Goal: Communication & Community: Ask a question

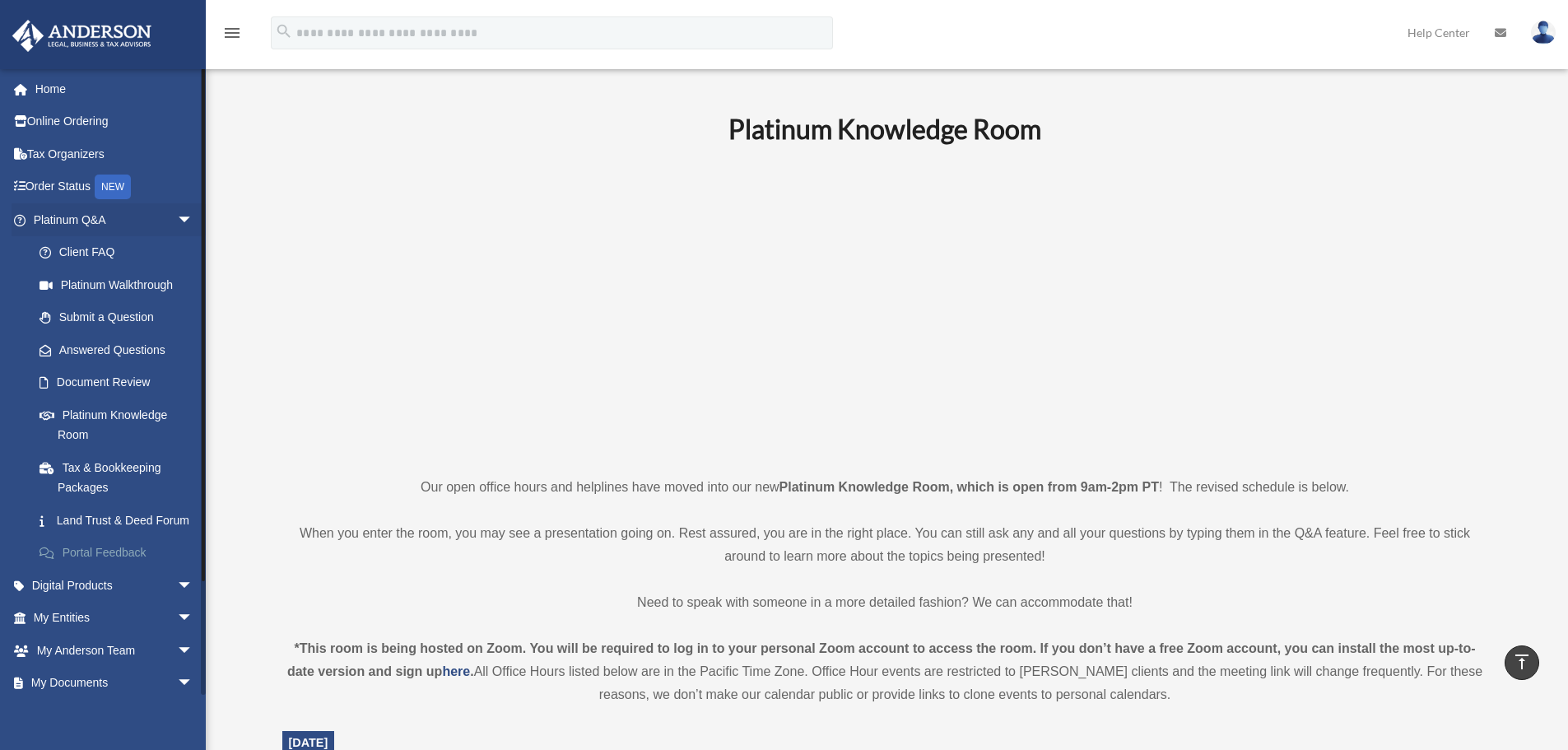
scroll to position [659, 0]
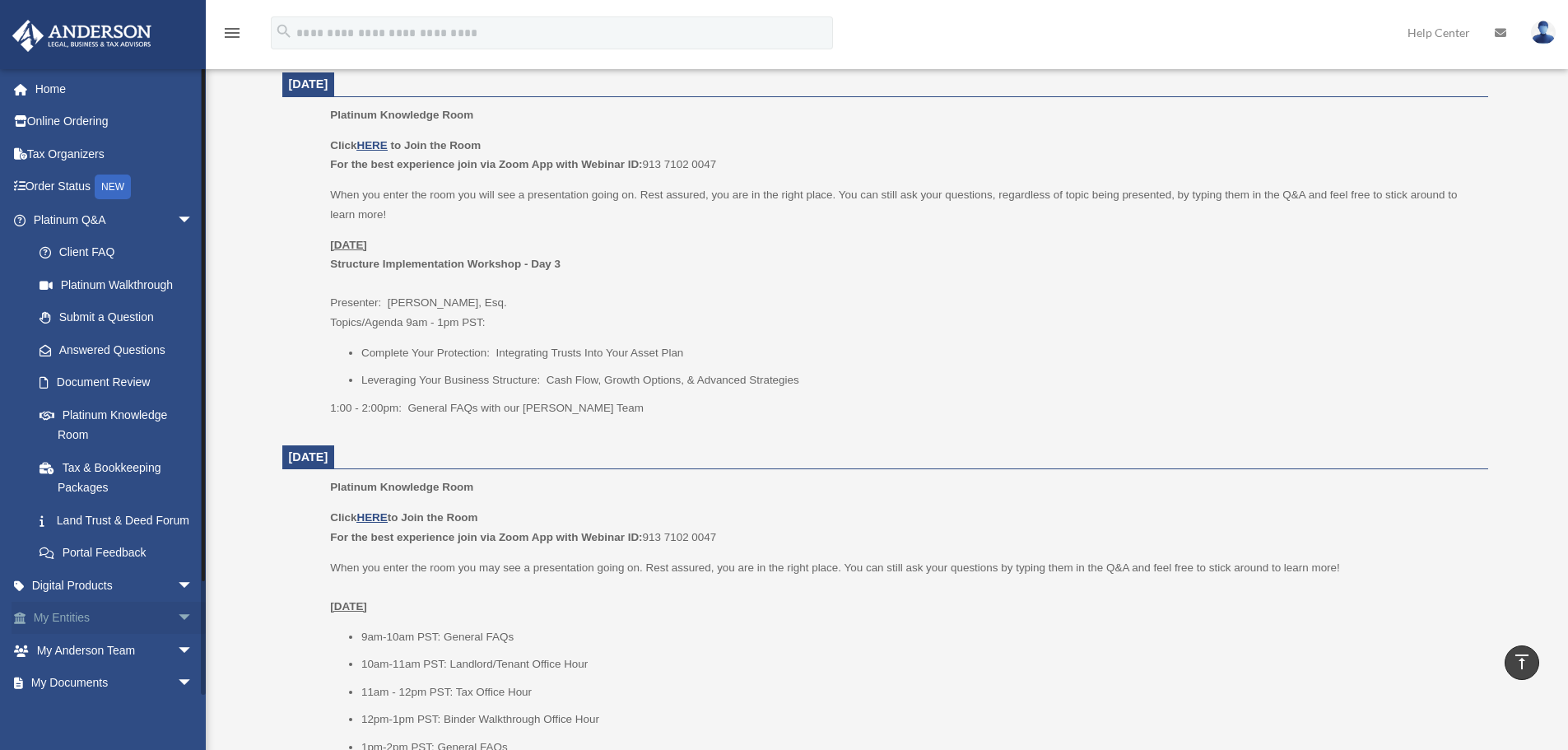
click at [178, 632] on span "arrow_drop_down" at bounding box center [193, 619] width 33 height 34
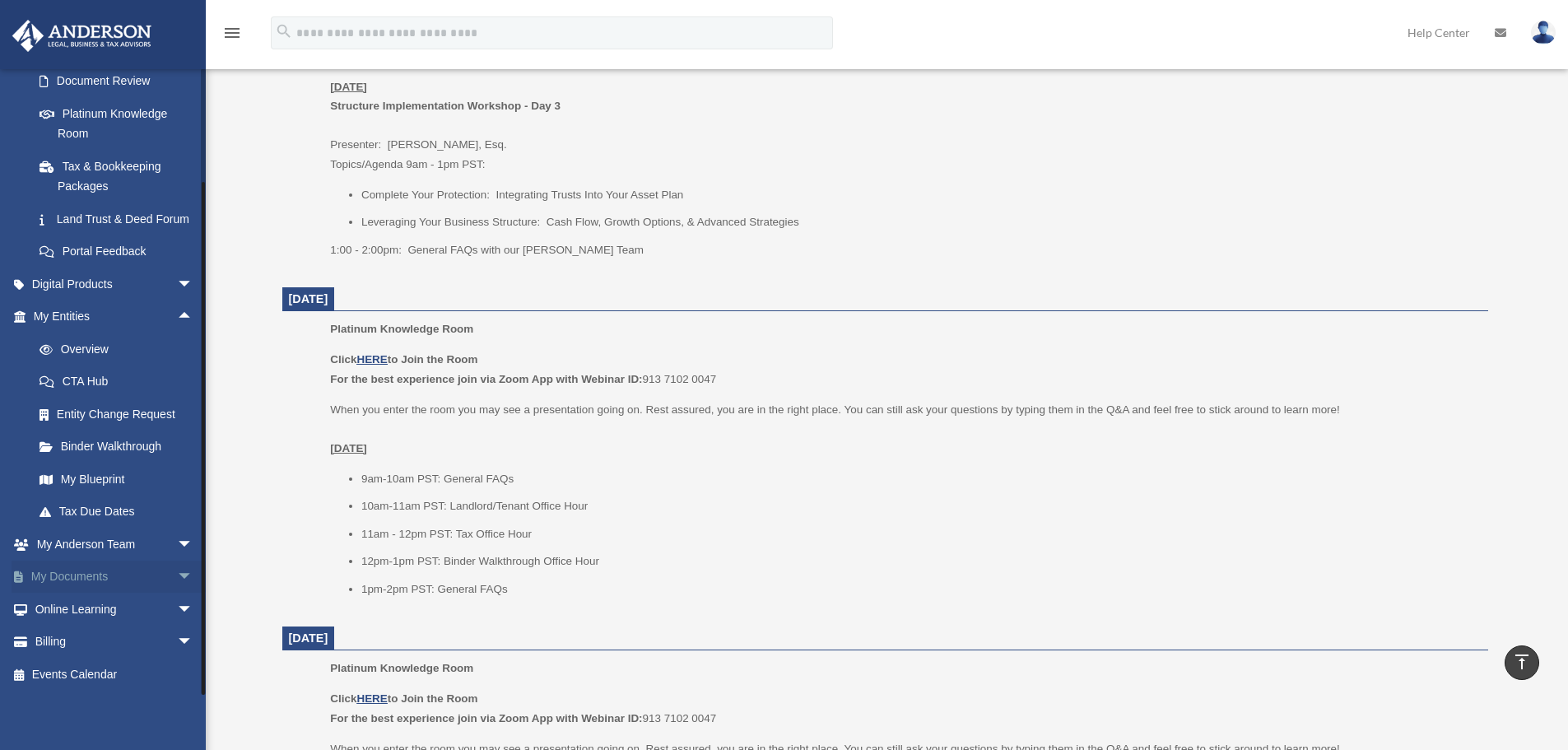
scroll to position [823, 0]
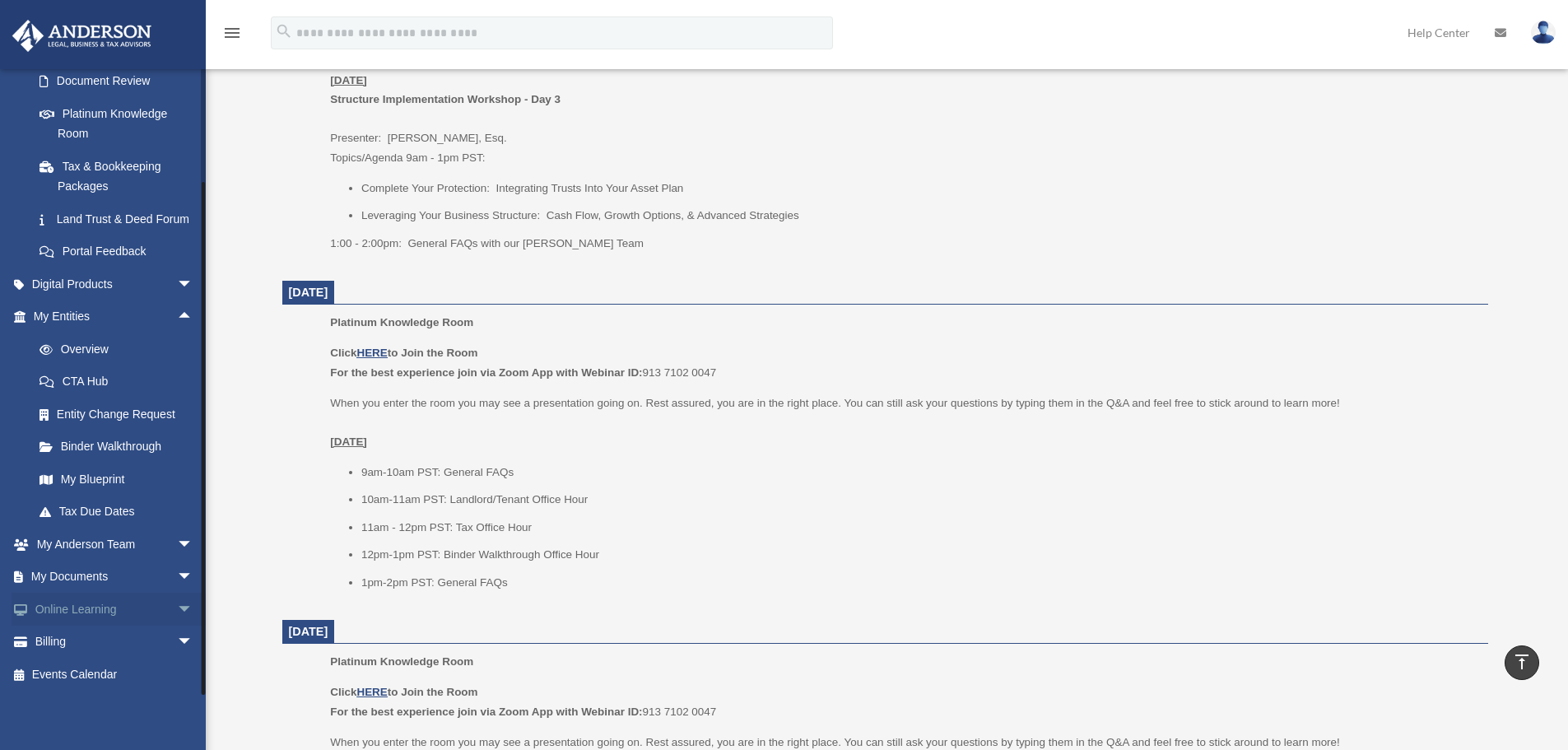
click at [177, 605] on span "arrow_drop_down" at bounding box center [193, 609] width 33 height 34
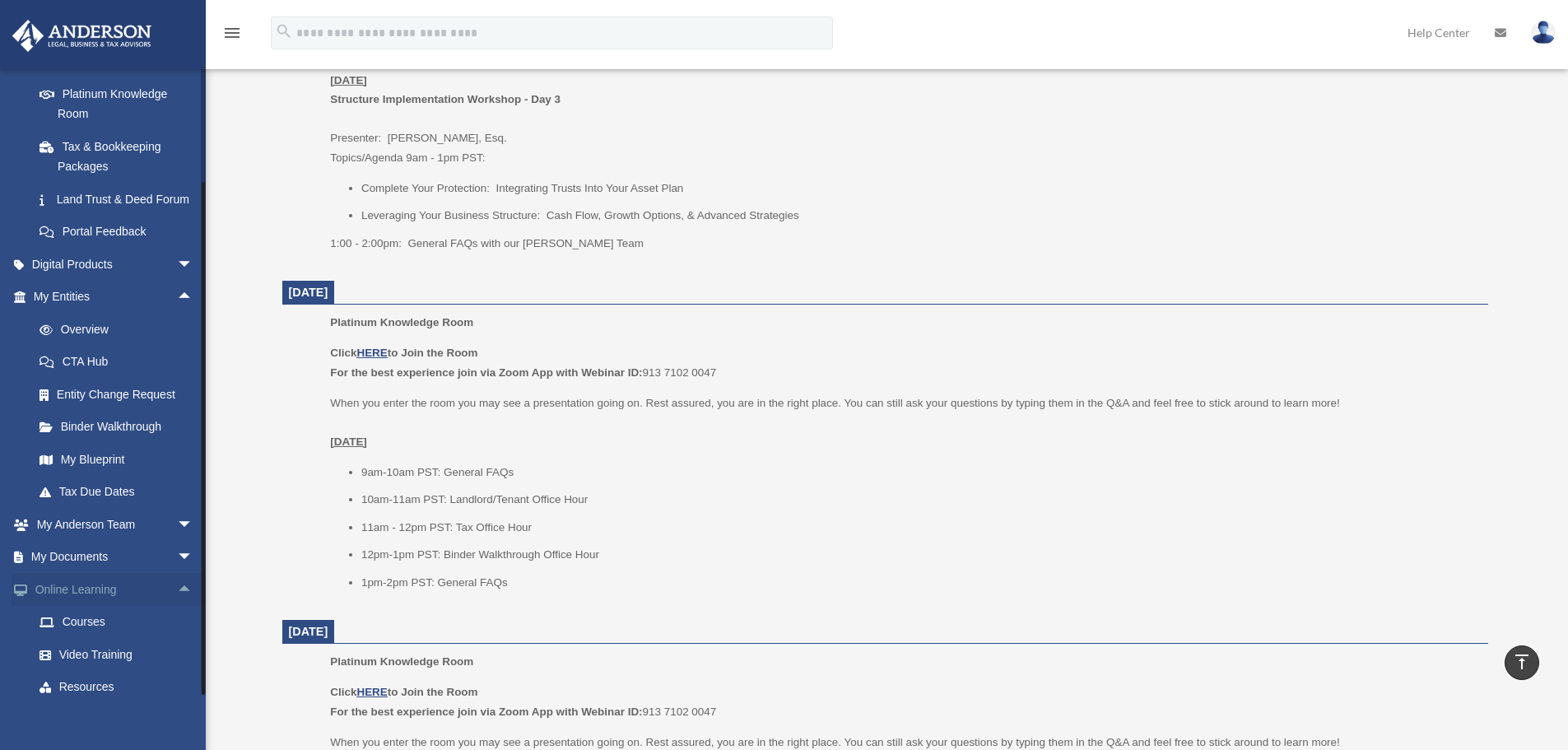
click at [177, 605] on span "arrow_drop_up" at bounding box center [193, 590] width 33 height 34
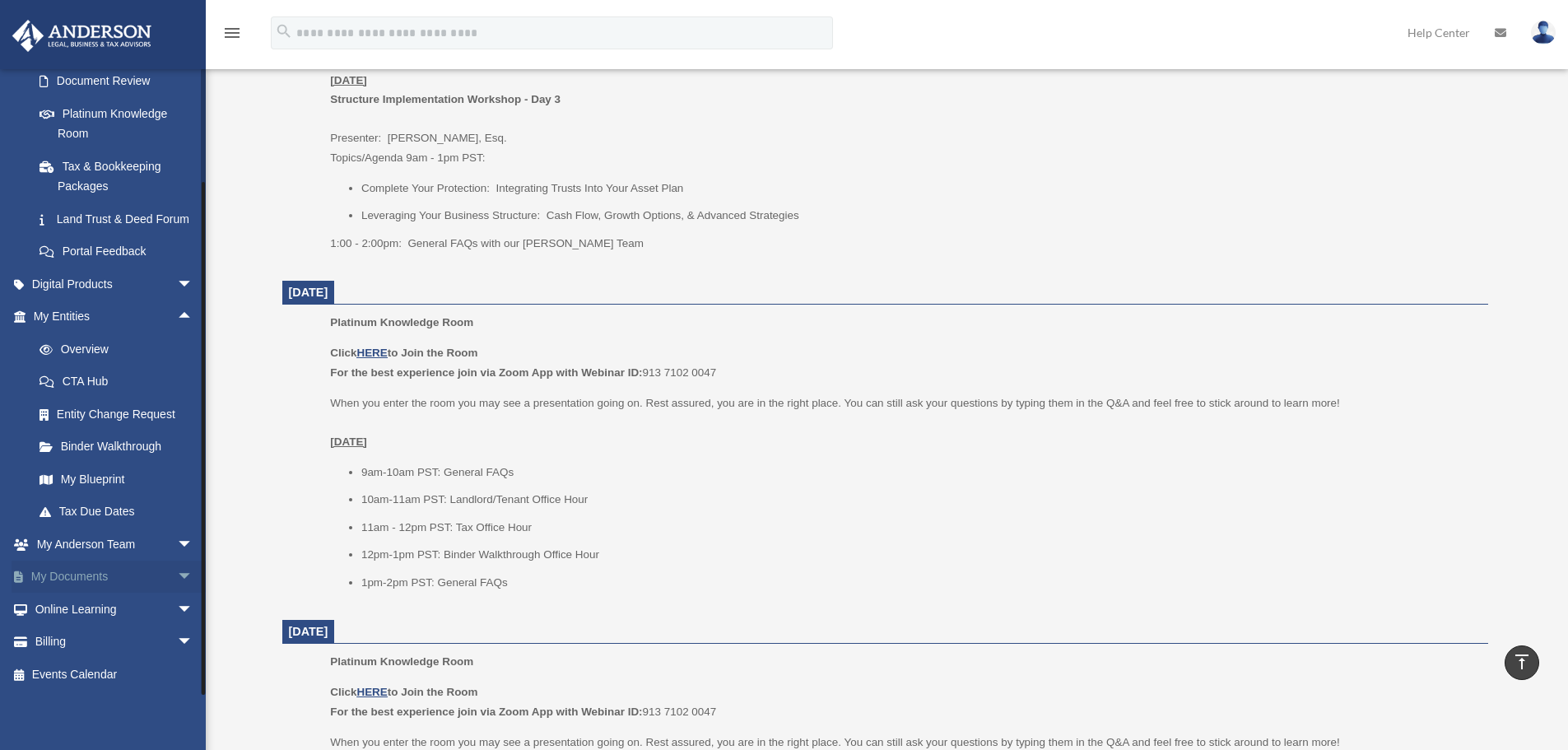
click at [177, 572] on span "arrow_drop_down" at bounding box center [193, 577] width 33 height 34
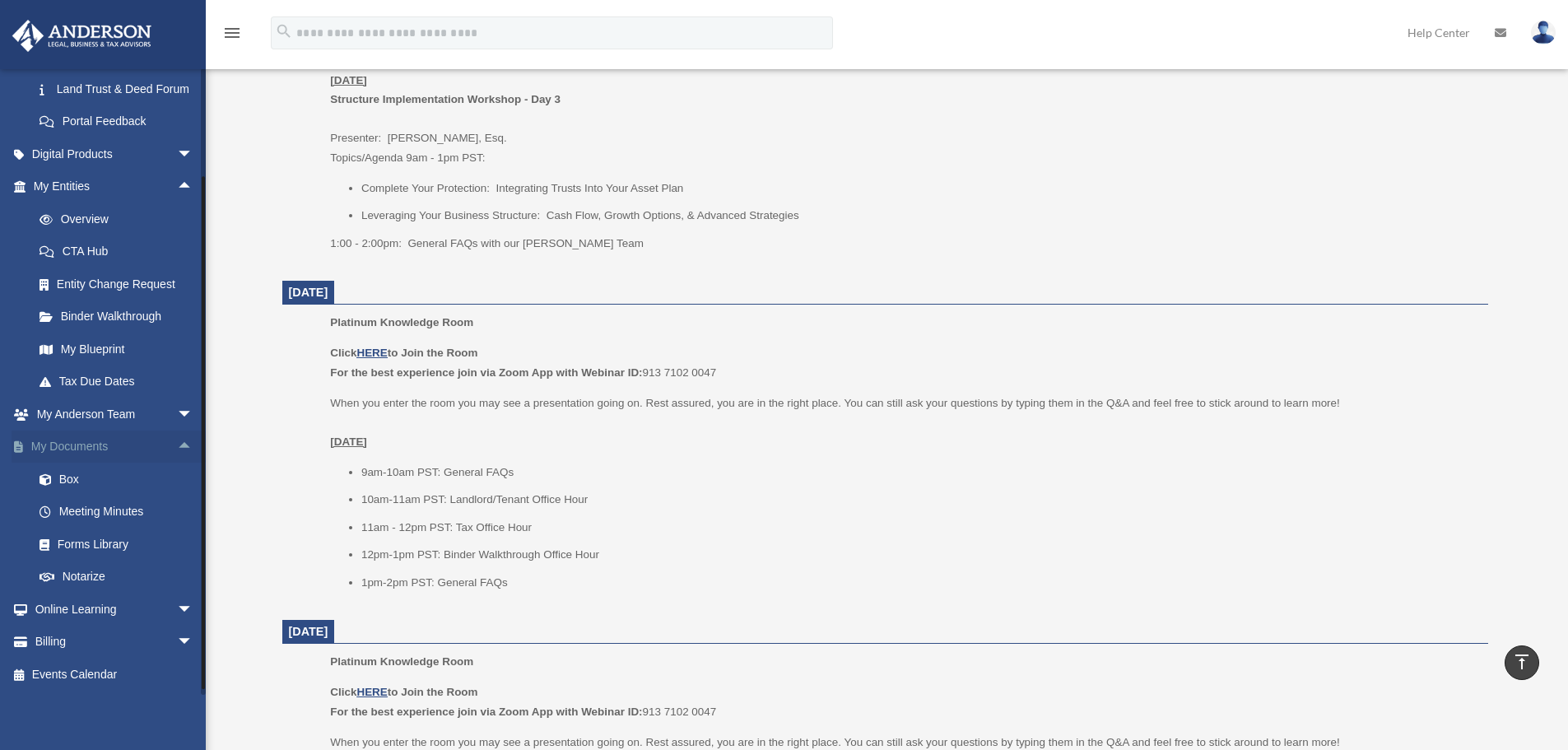
scroll to position [451, 0]
click at [123, 548] on link "Forms Library" at bounding box center [120, 543] width 195 height 33
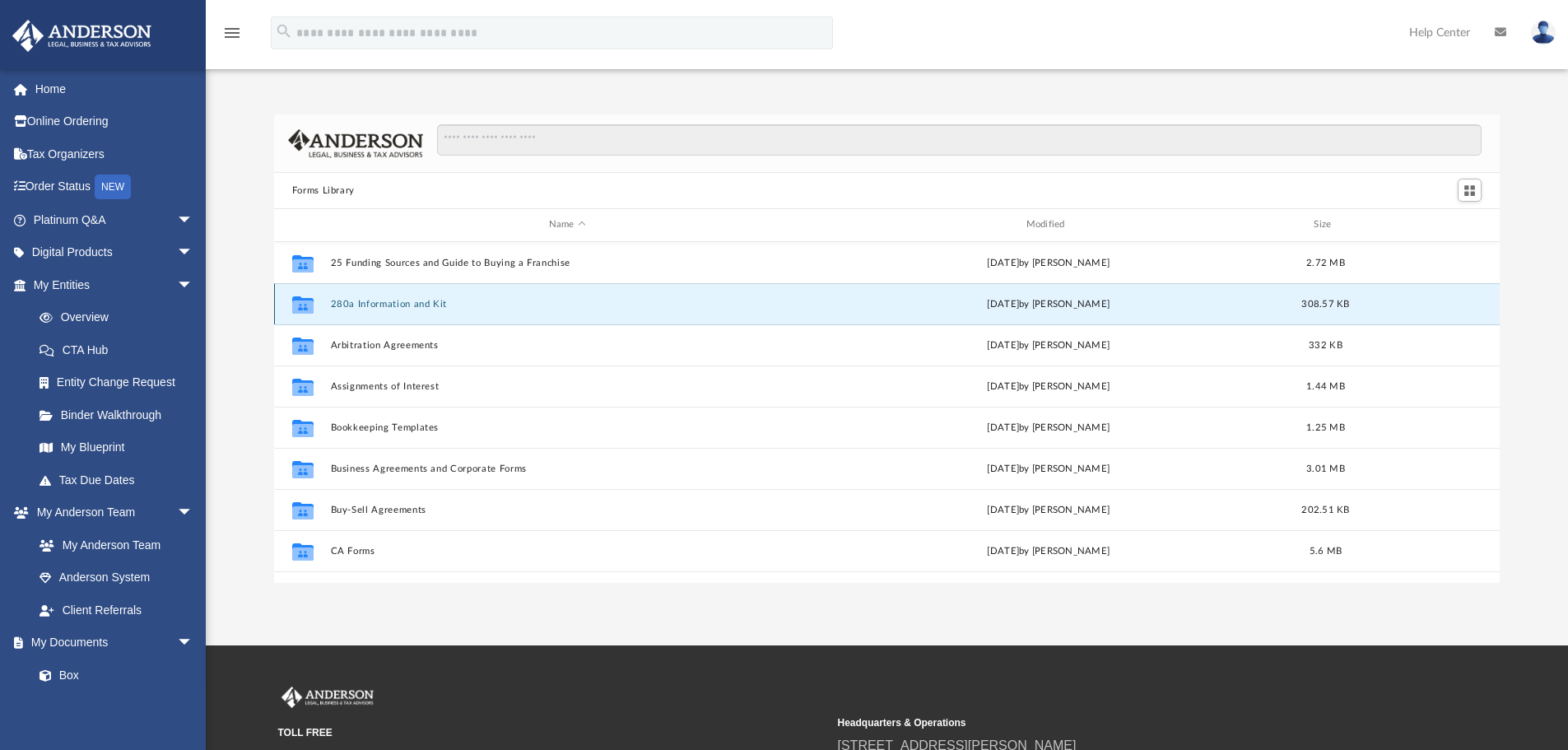
click at [365, 307] on button "280a Information and Kit" at bounding box center [567, 304] width 474 height 11
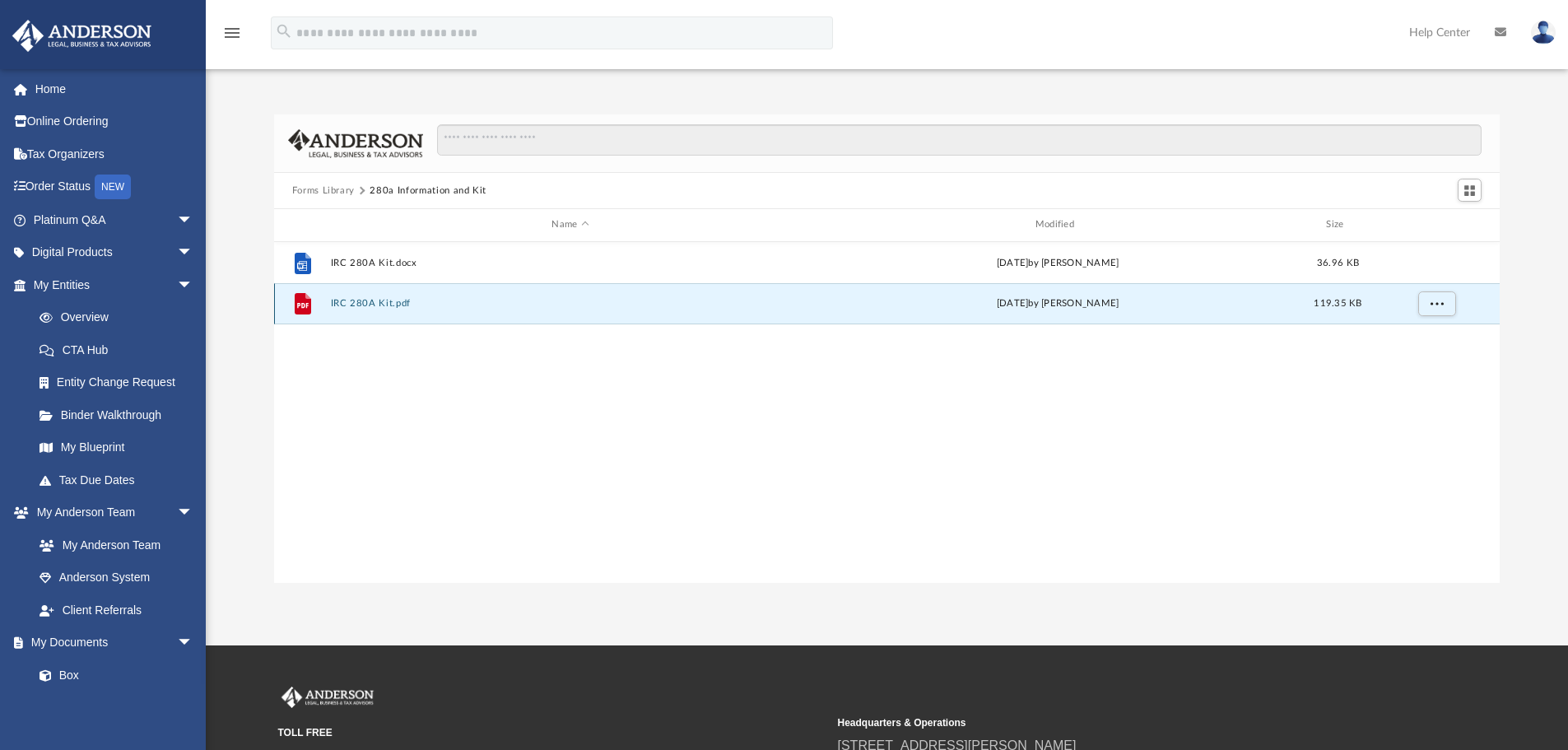
click at [372, 306] on button "IRC 280A Kit.pdf" at bounding box center [570, 303] width 480 height 11
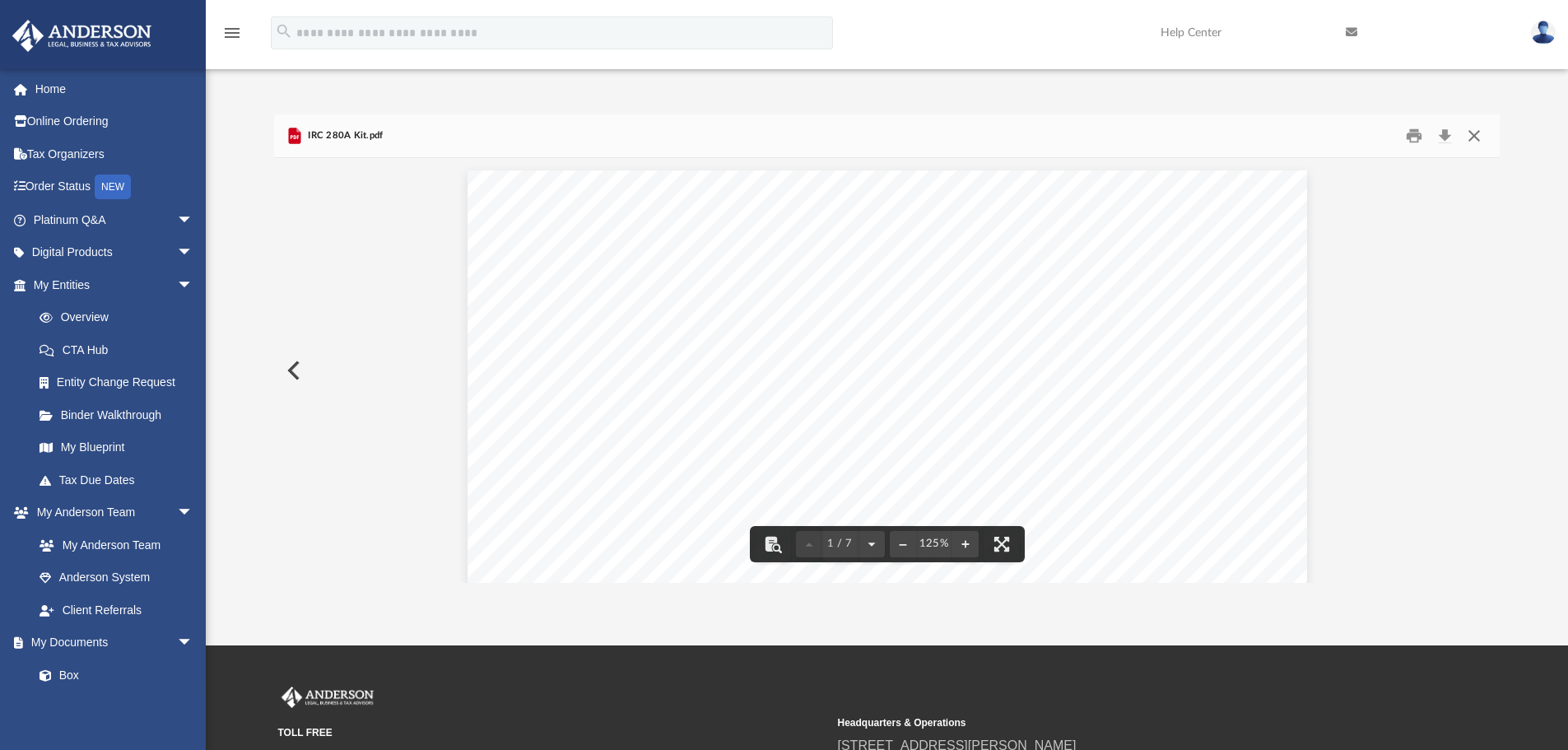
click at [1477, 133] on button "Close" at bounding box center [1474, 136] width 30 height 25
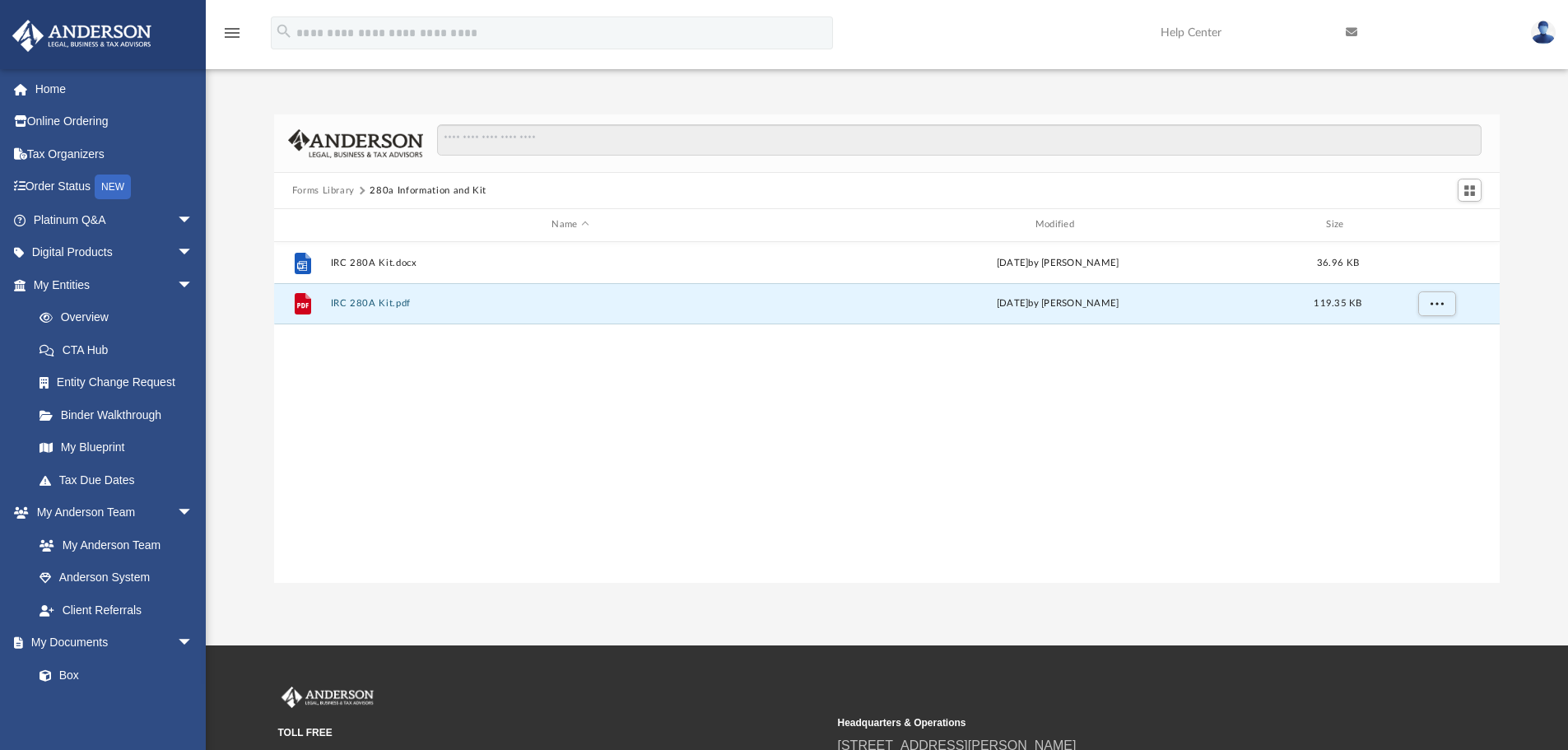
click at [317, 190] on button "Forms Library" at bounding box center [323, 190] width 63 height 14
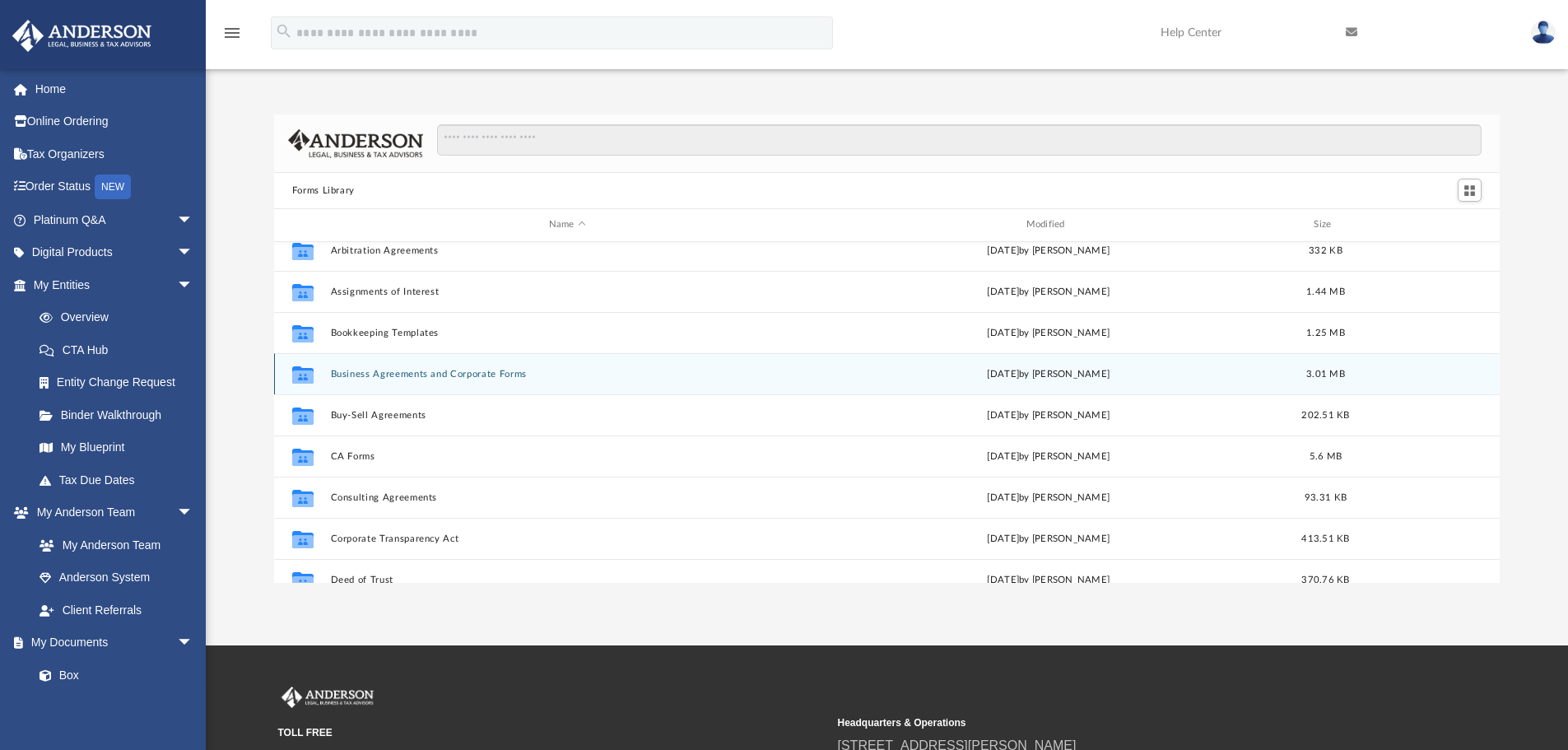
scroll to position [164, 0]
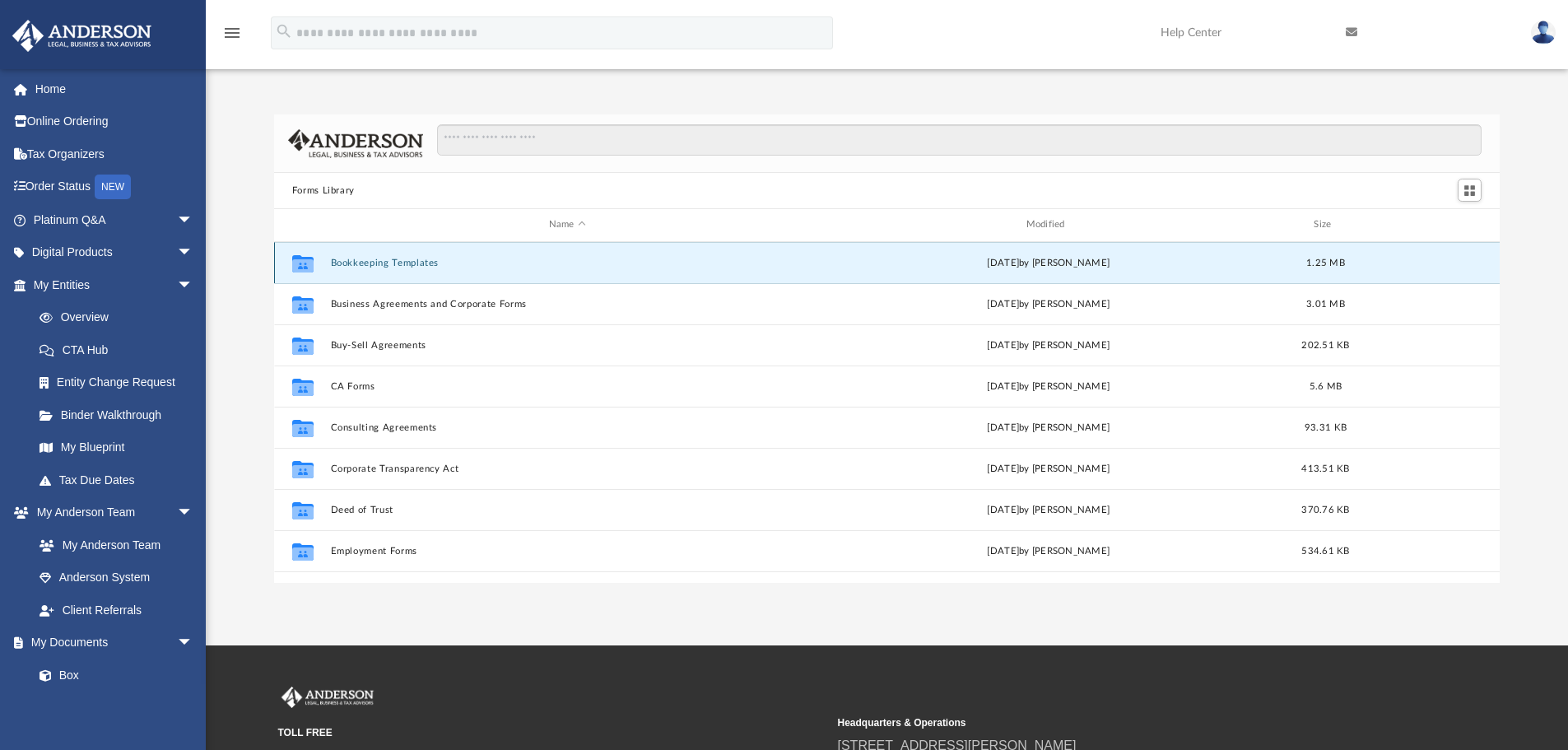
click at [384, 262] on button "Bookkeeping Templates" at bounding box center [567, 262] width 474 height 11
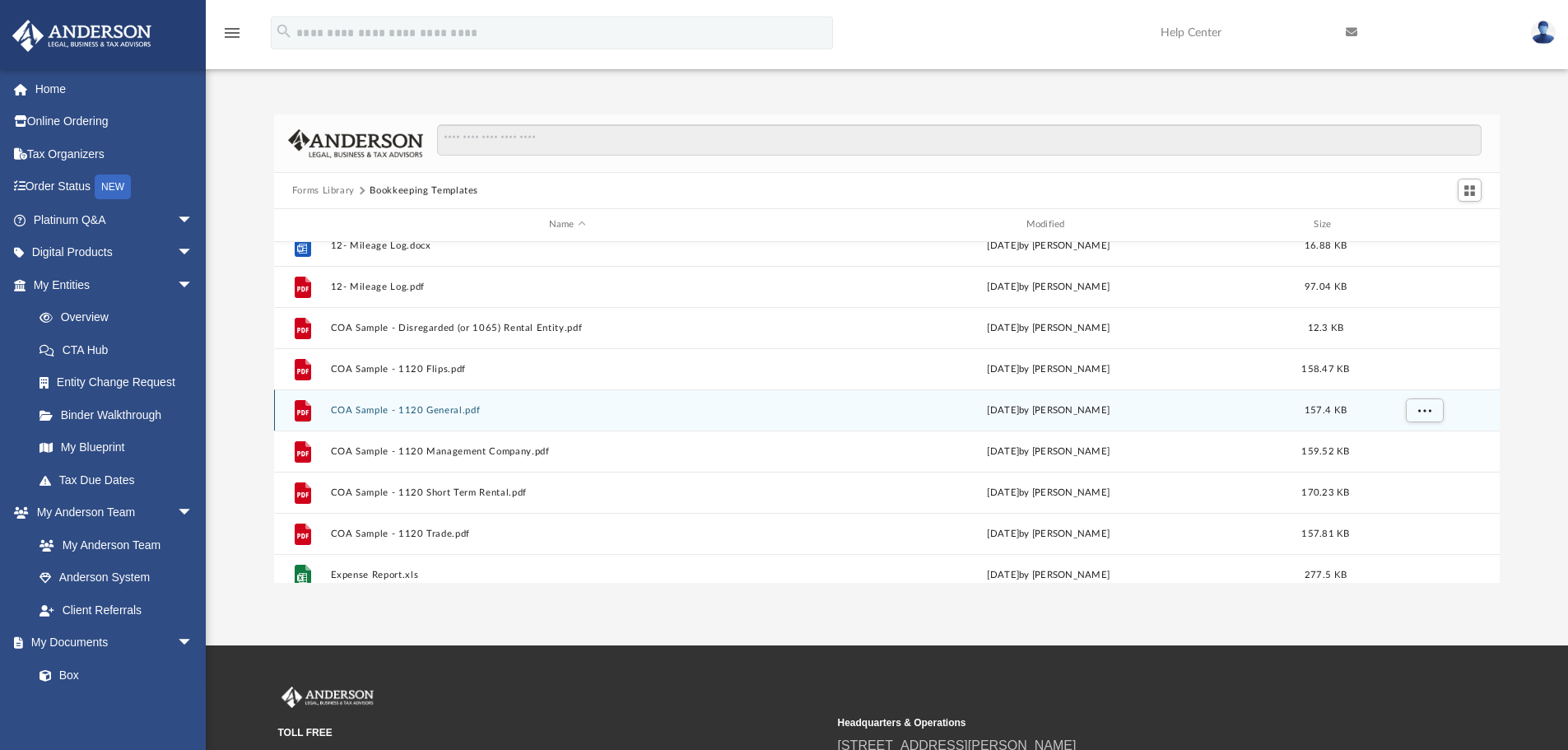
scroll to position [30, 0]
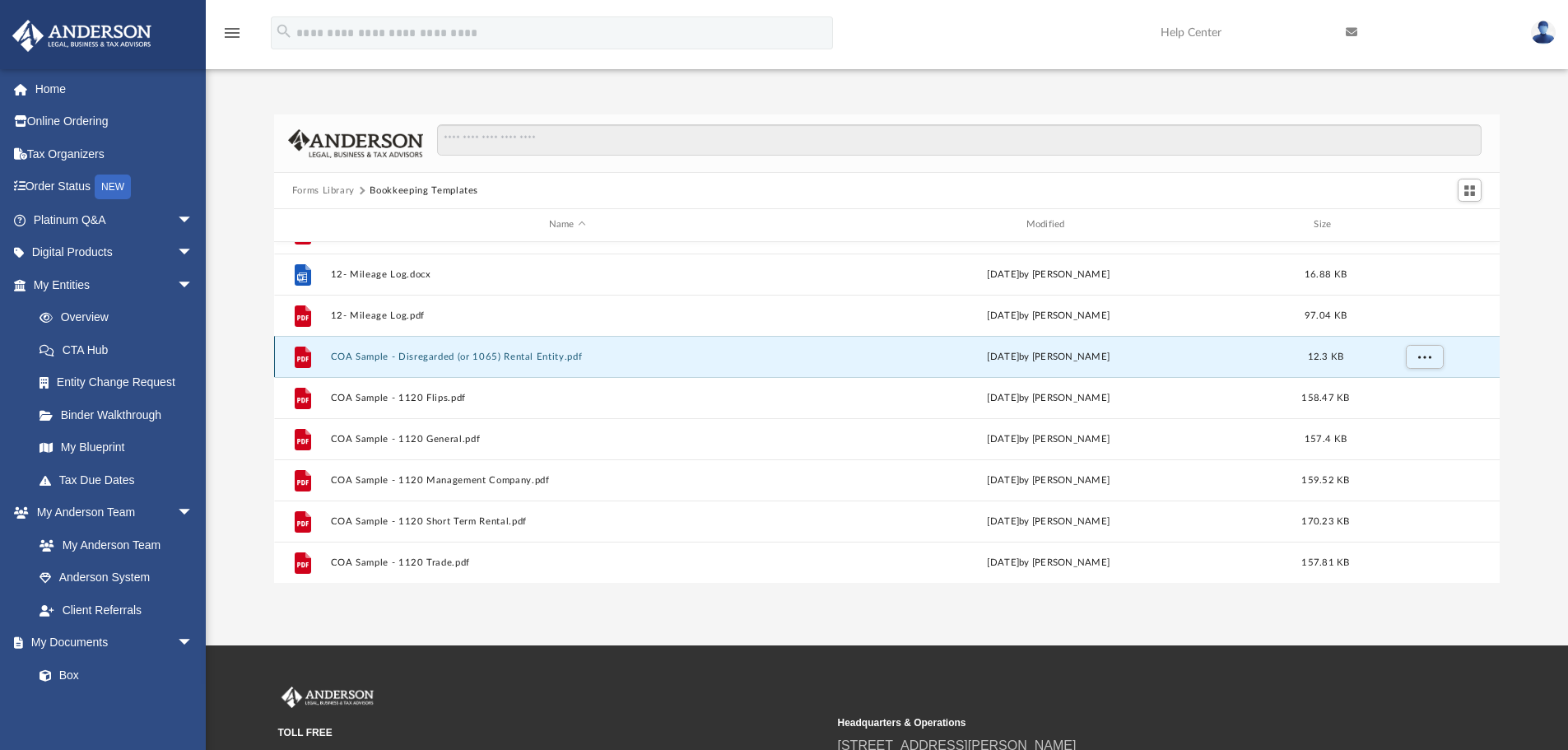
click at [415, 356] on button "COA Sample - Disregarded (or 1065) Rental Entity.pdf" at bounding box center [567, 356] width 474 height 11
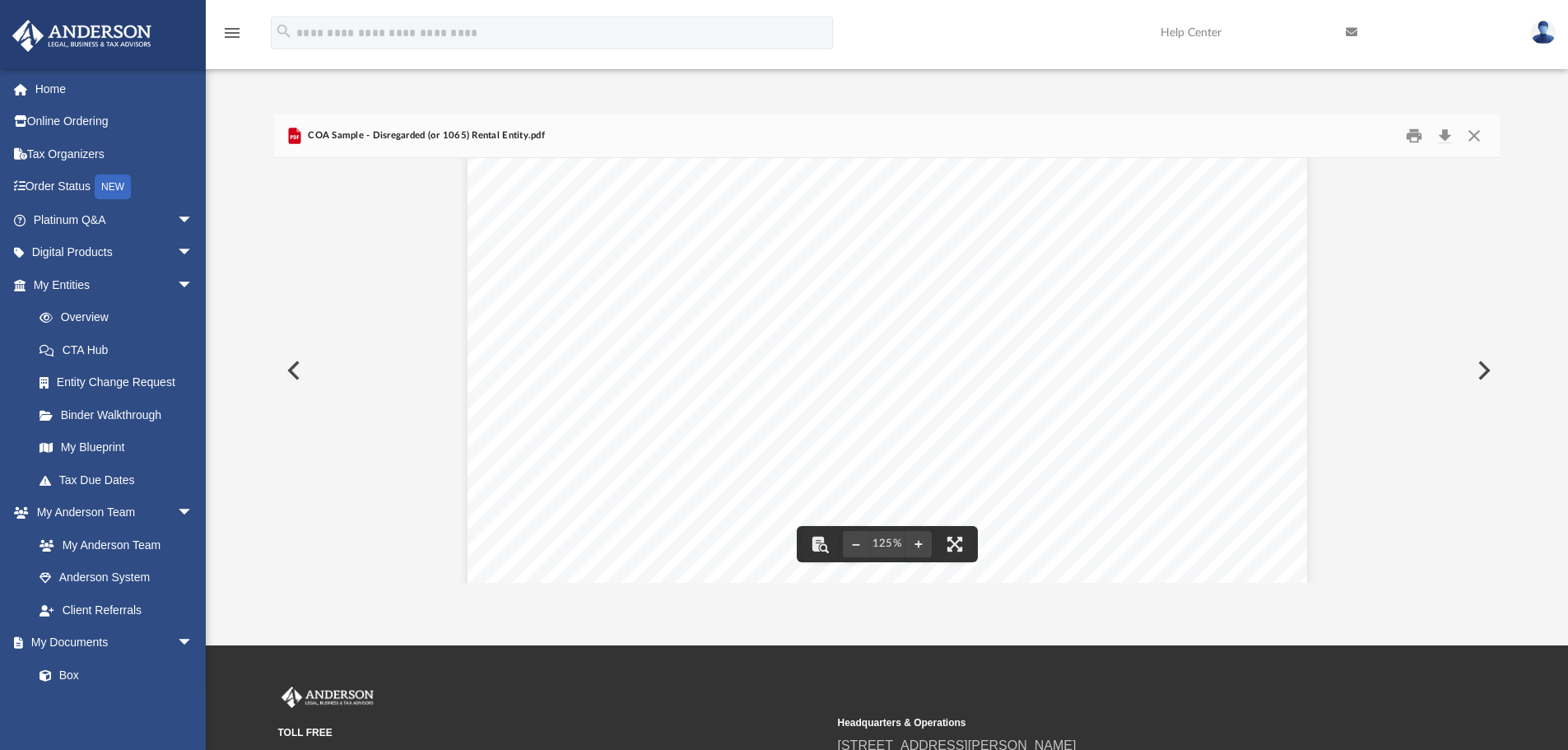
scroll to position [0, 0]
click at [1469, 130] on button "Close" at bounding box center [1474, 136] width 30 height 25
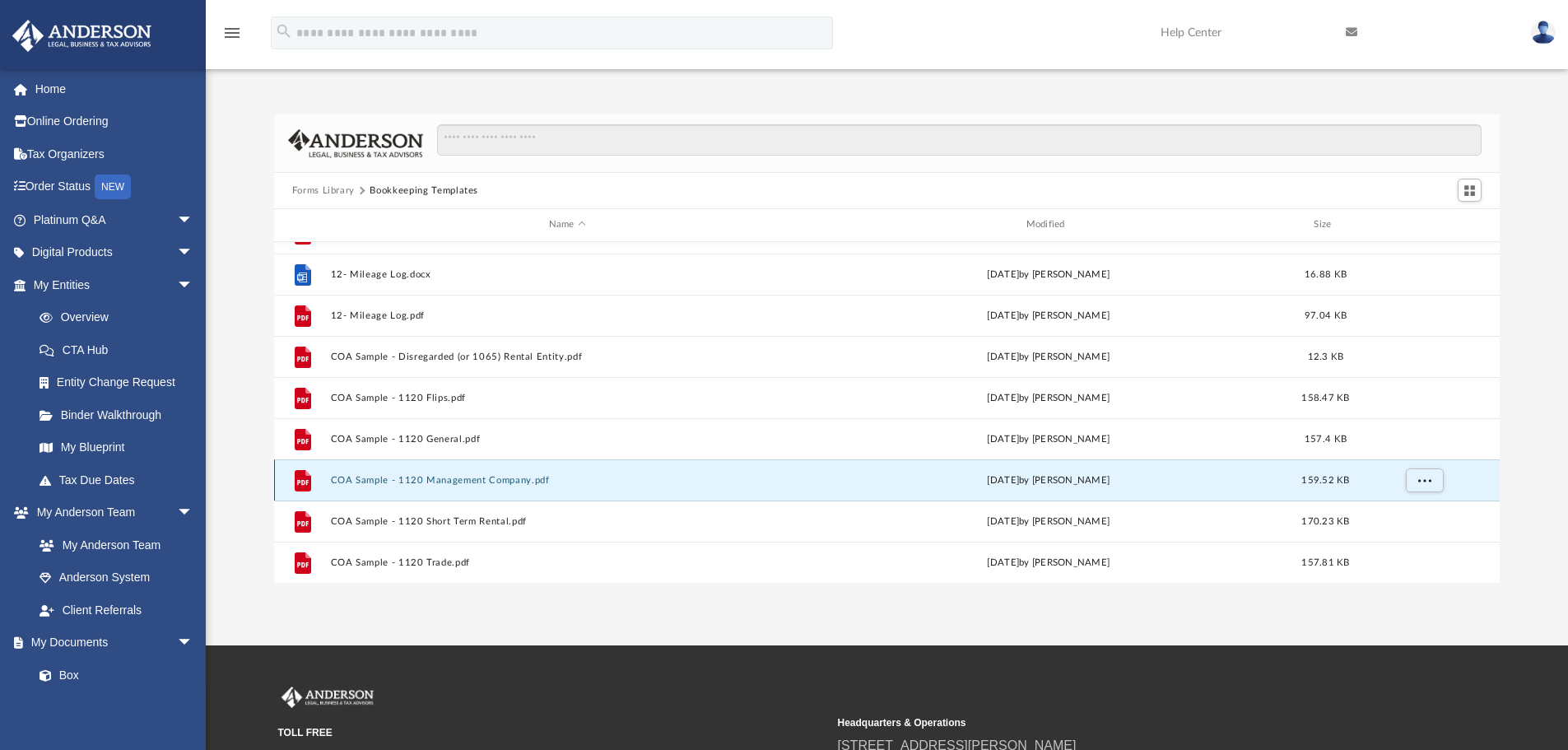
click at [445, 483] on button "COA Sample - 1120 Management Company.pdf" at bounding box center [567, 480] width 474 height 11
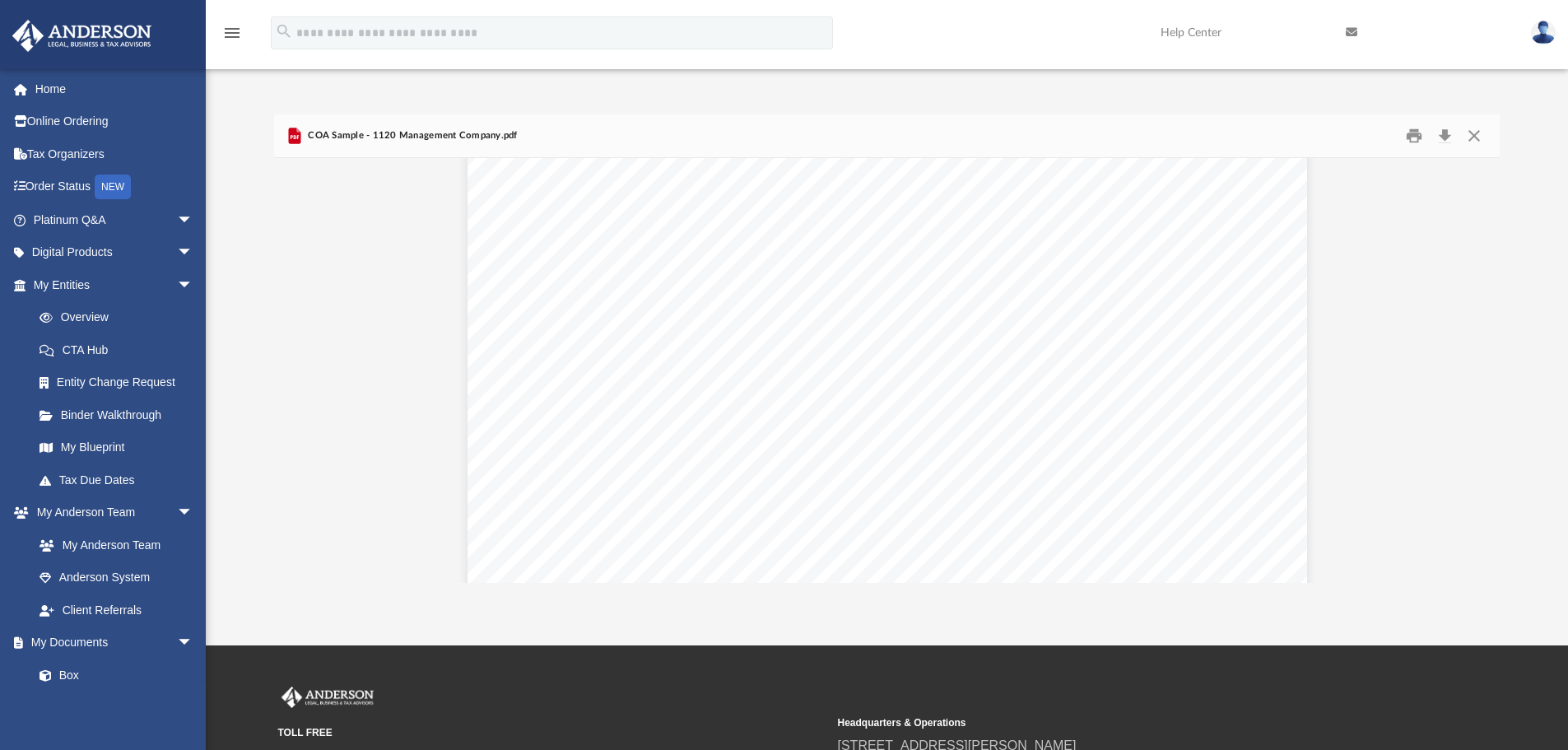
scroll to position [659, 0]
click at [1468, 130] on button "Close" at bounding box center [1474, 136] width 30 height 25
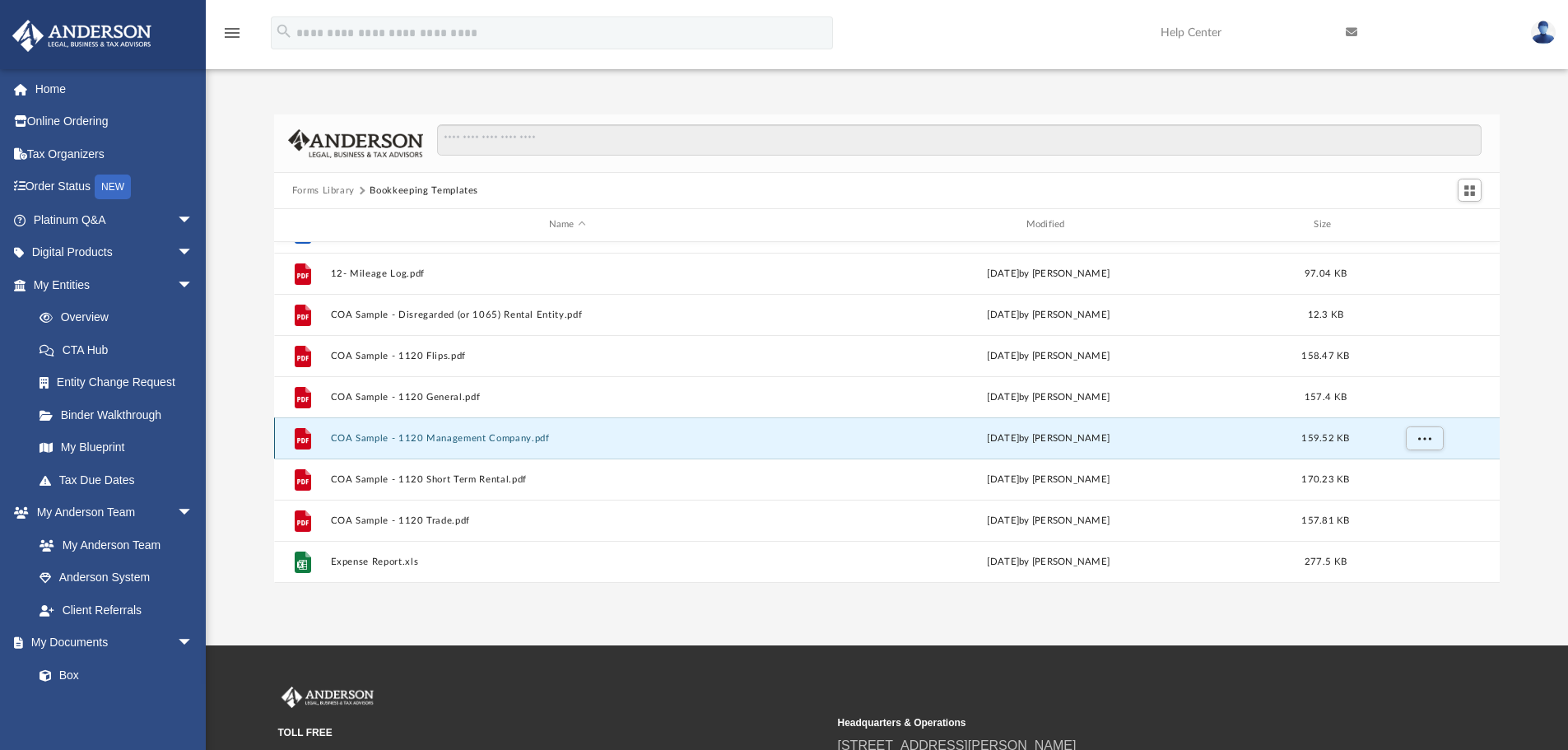
scroll to position [112, 0]
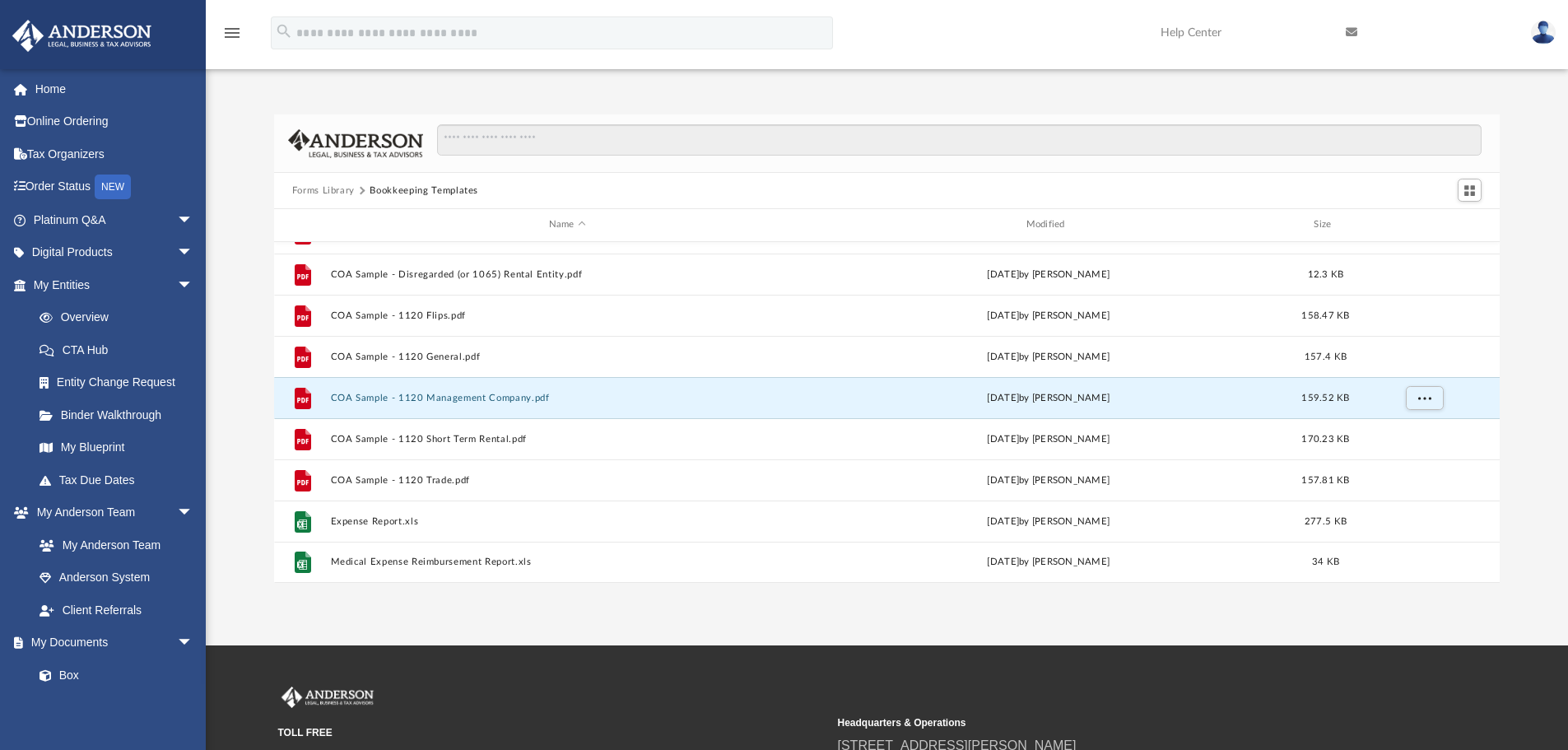
click at [308, 185] on button "Forms Library" at bounding box center [323, 190] width 63 height 14
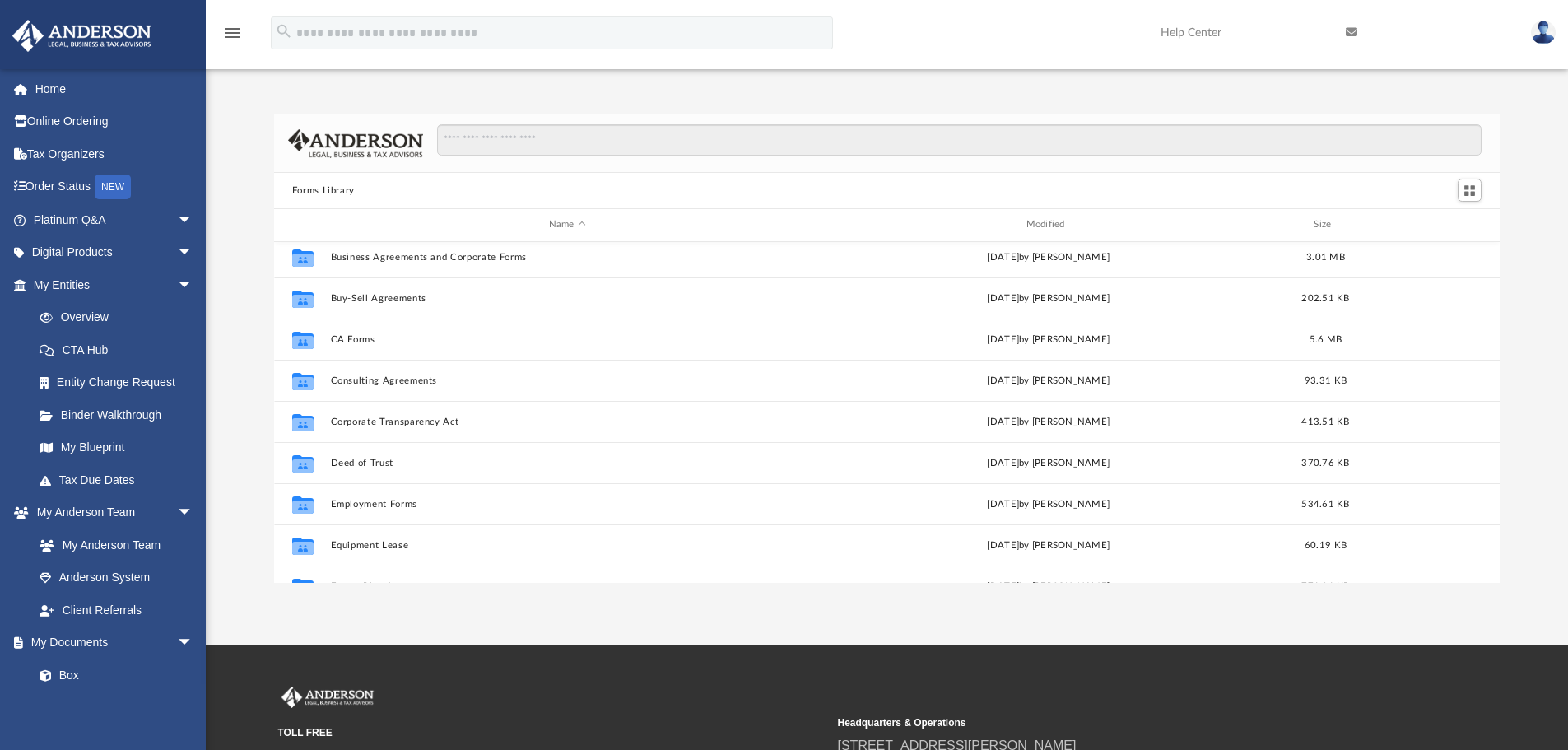
scroll to position [247, 0]
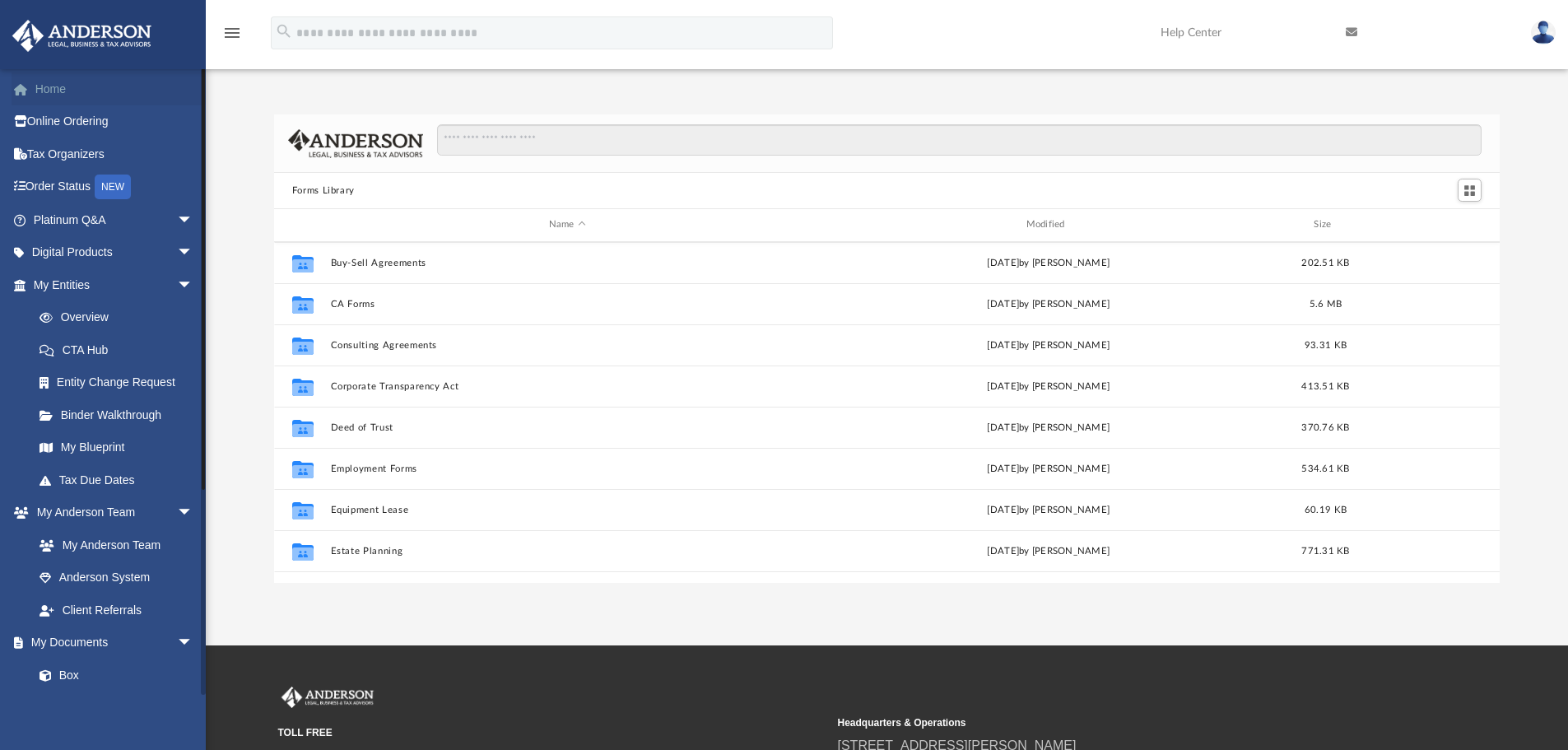
click at [45, 83] on link "Home" at bounding box center [115, 89] width 207 height 33
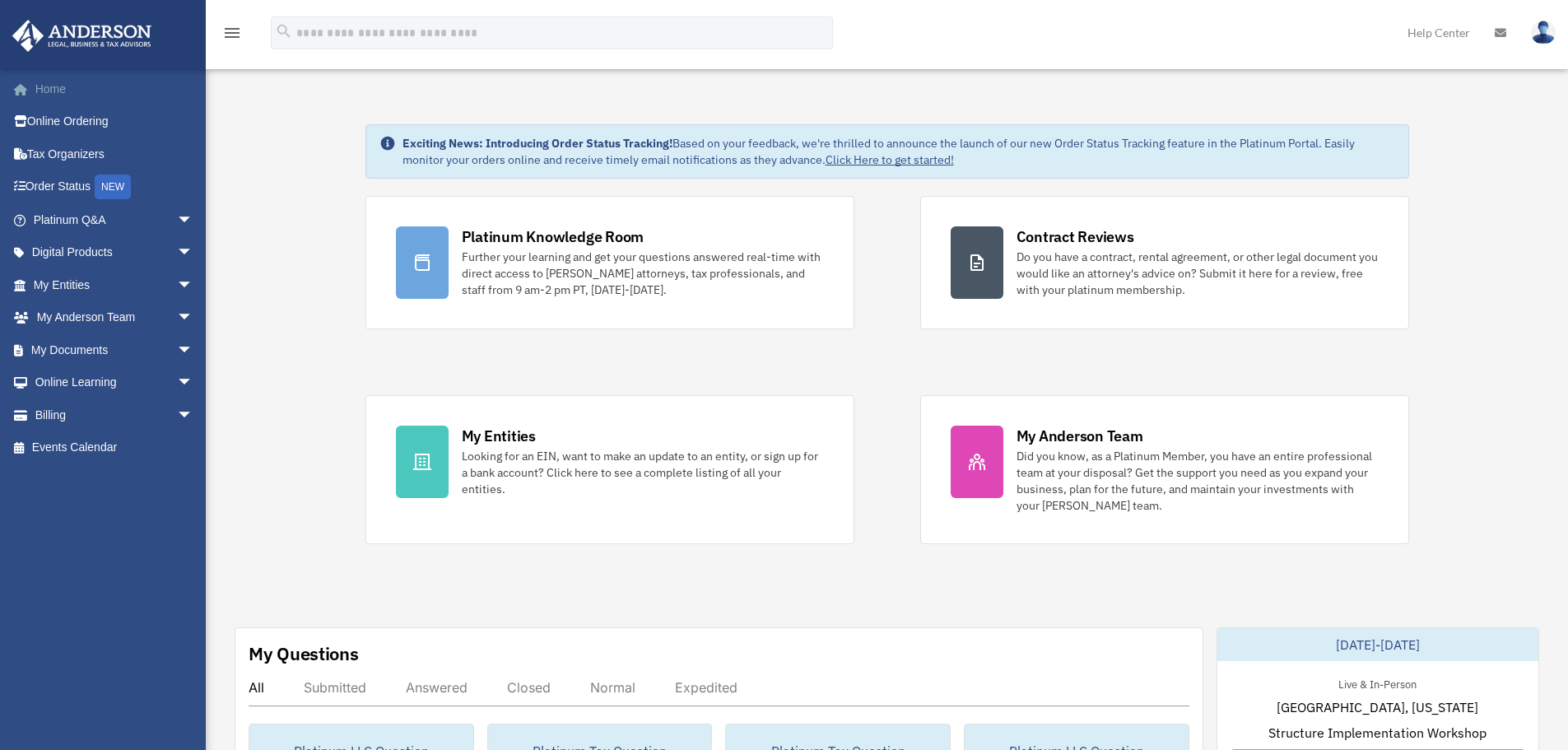
click at [46, 81] on link "Home" at bounding box center [115, 89] width 207 height 33
click at [177, 219] on span "arrow_drop_down" at bounding box center [193, 220] width 33 height 34
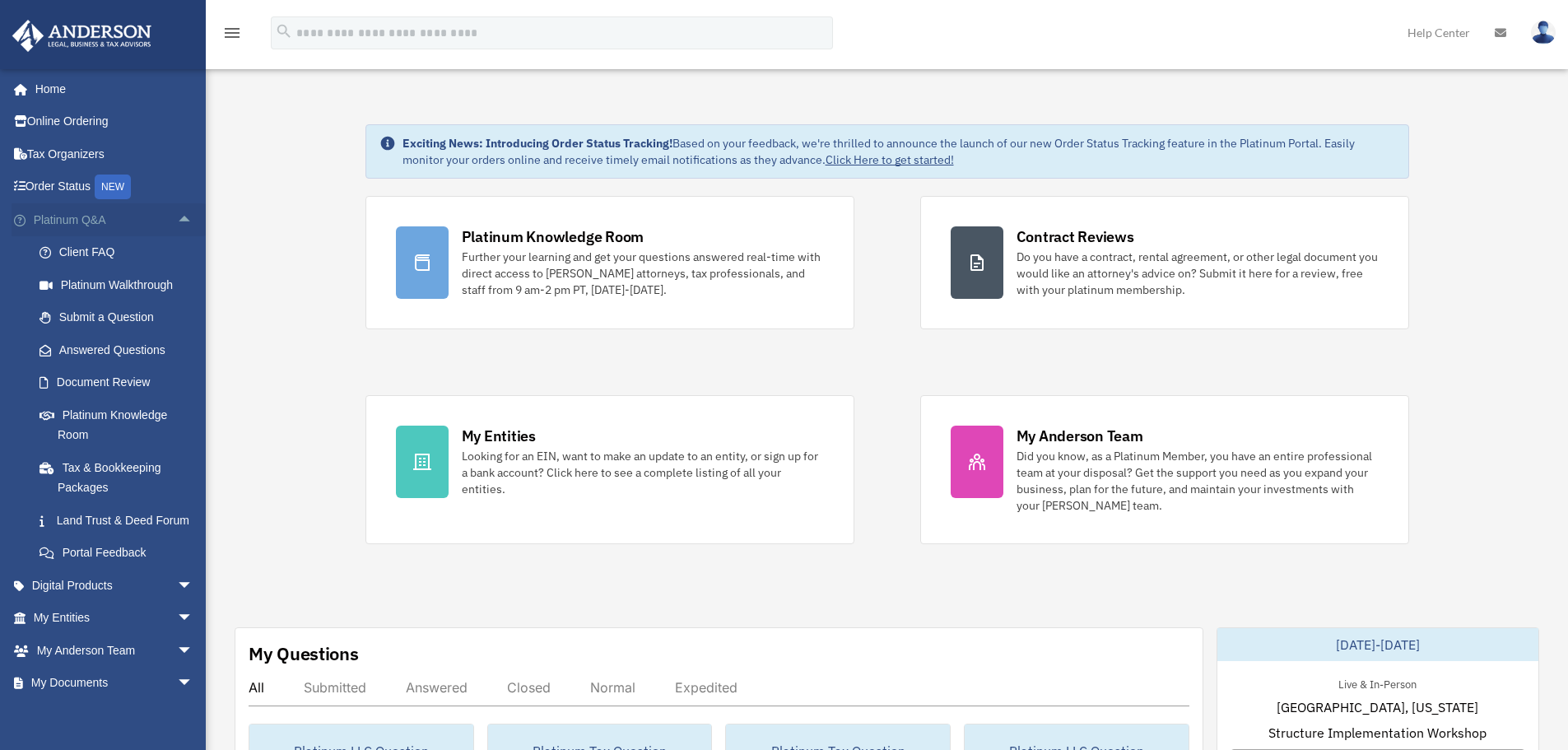
click at [177, 219] on span "arrow_drop_up" at bounding box center [193, 220] width 33 height 34
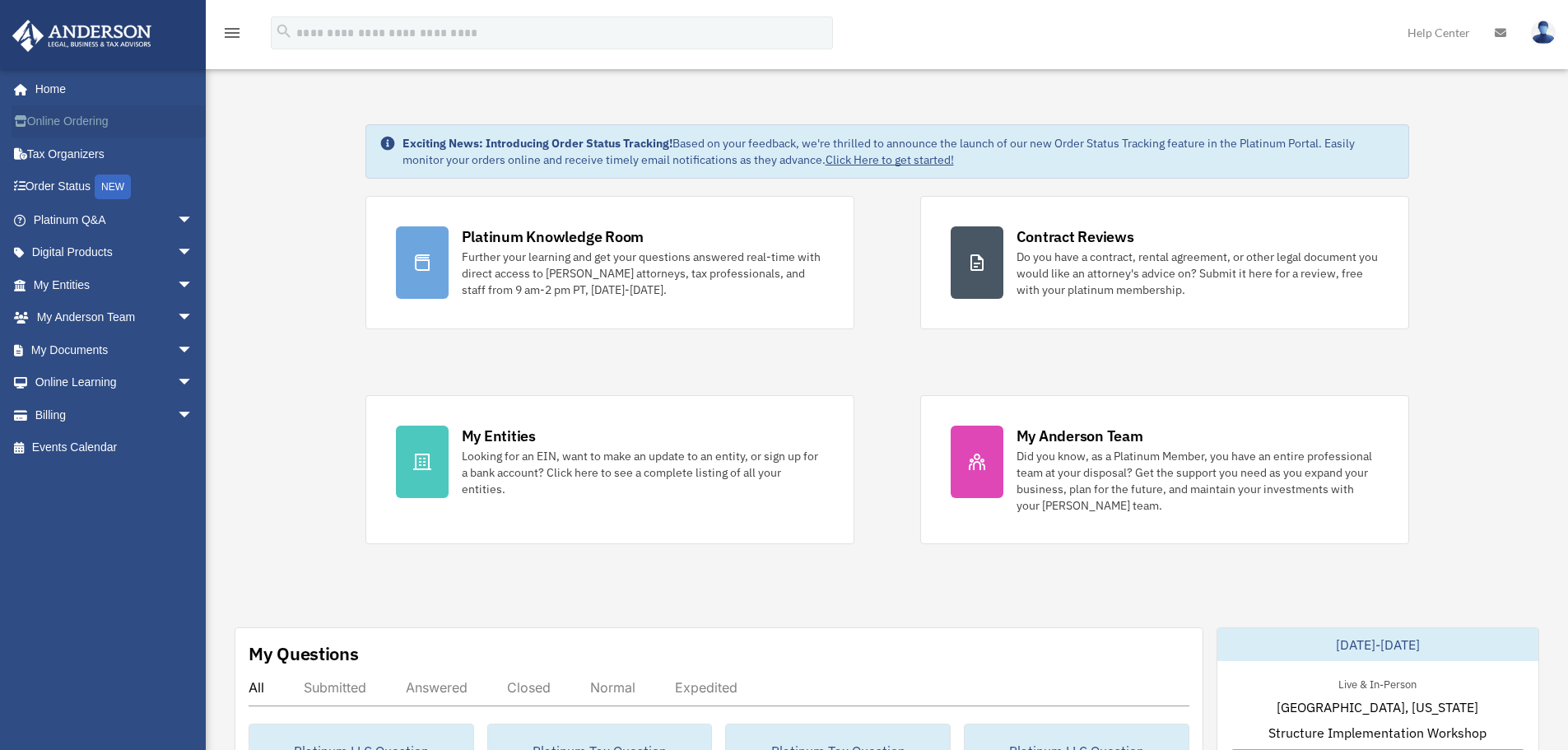
click at [58, 124] on link "Online Ordering" at bounding box center [115, 121] width 207 height 33
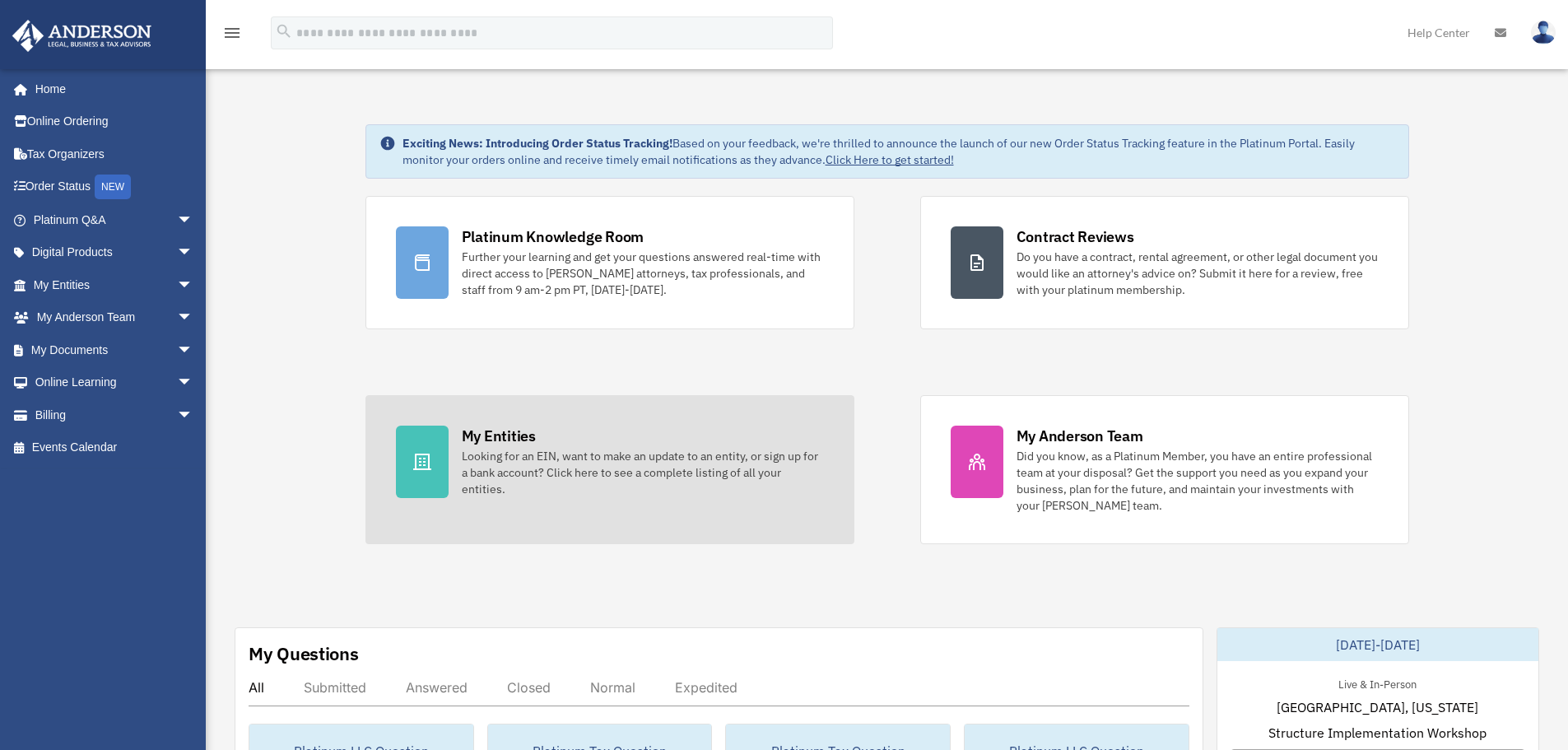
click at [502, 437] on div "My Entities" at bounding box center [498, 436] width 74 height 20
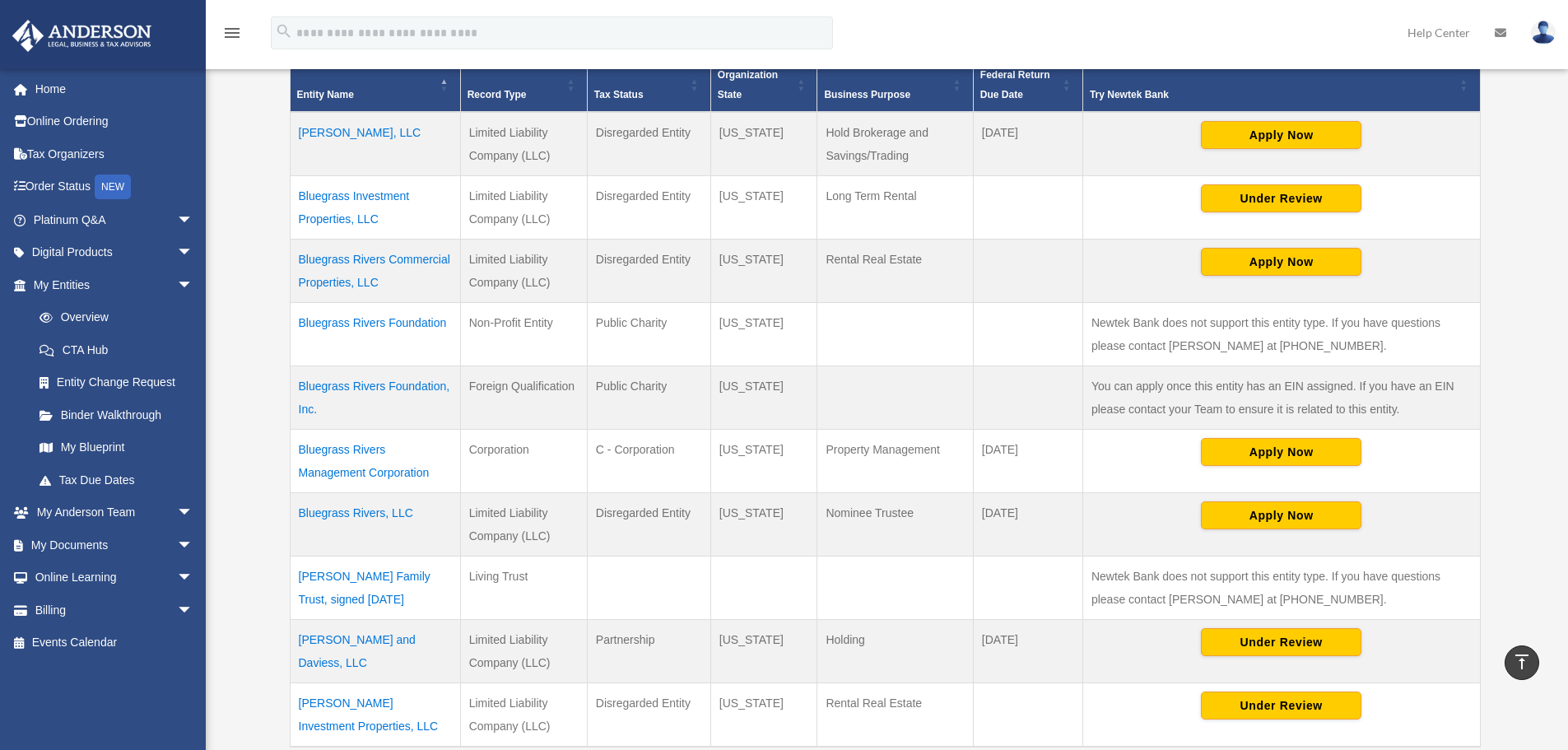
scroll to position [329, 0]
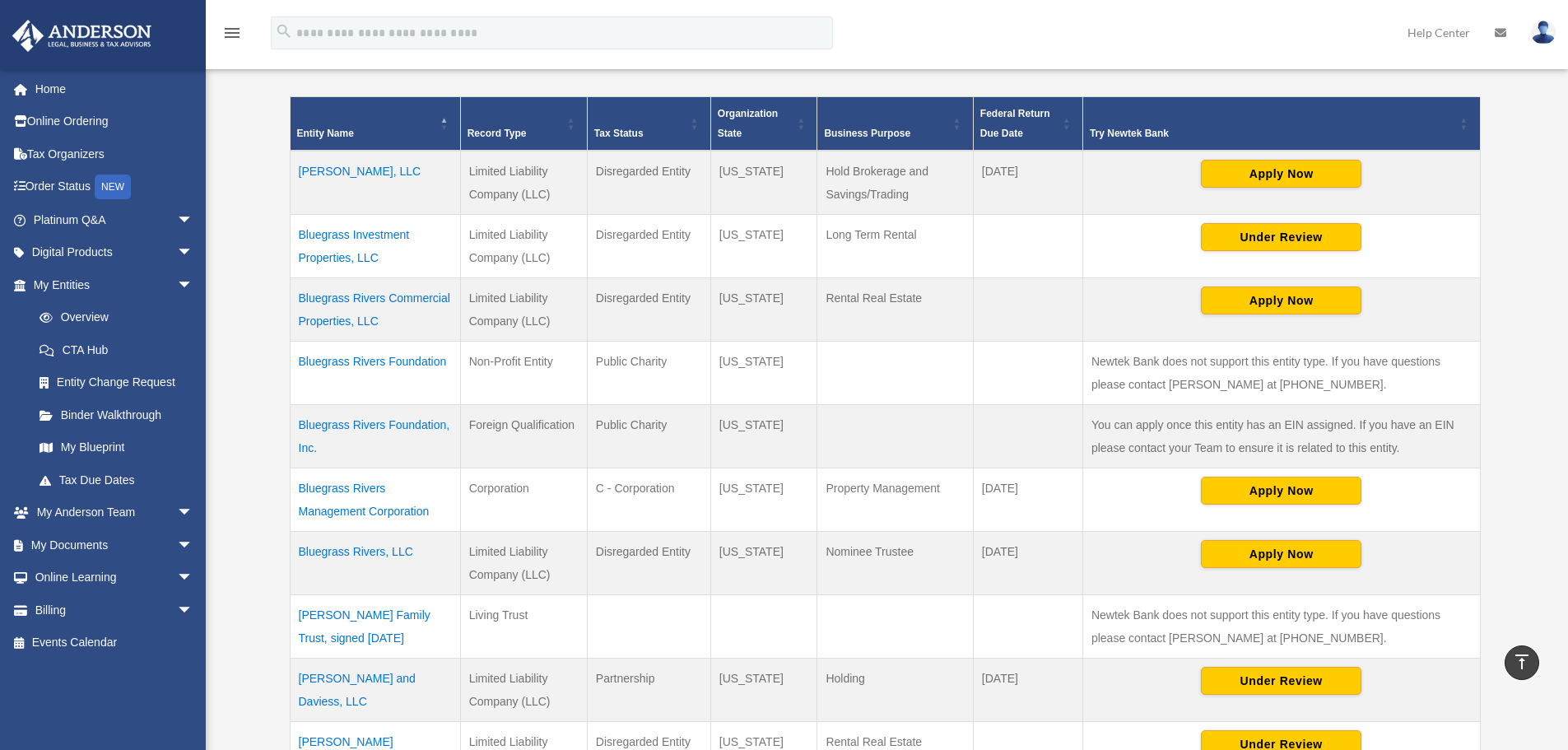
click at [348, 166] on td "[PERSON_NAME], LLC" at bounding box center [374, 183] width 170 height 64
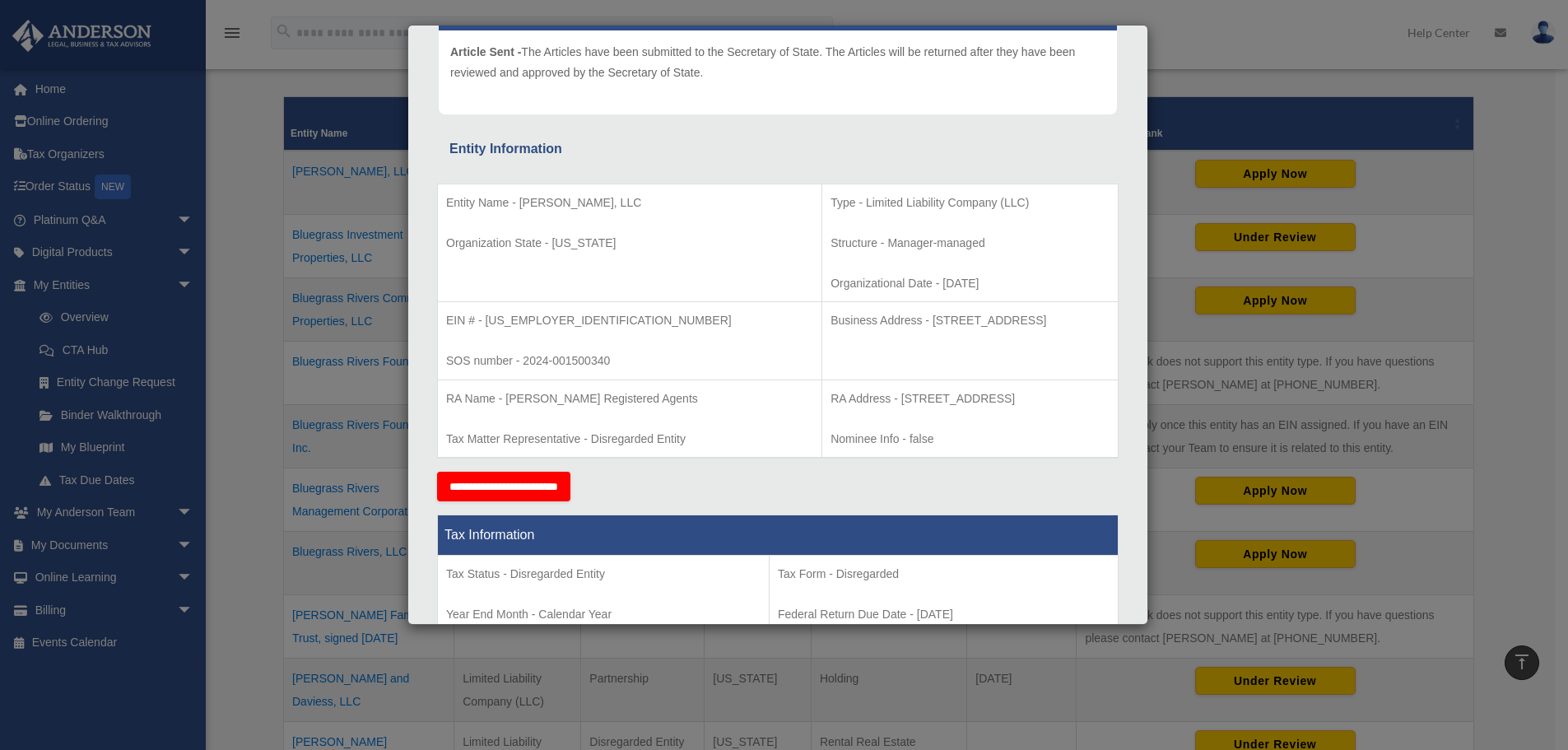
scroll to position [0, 0]
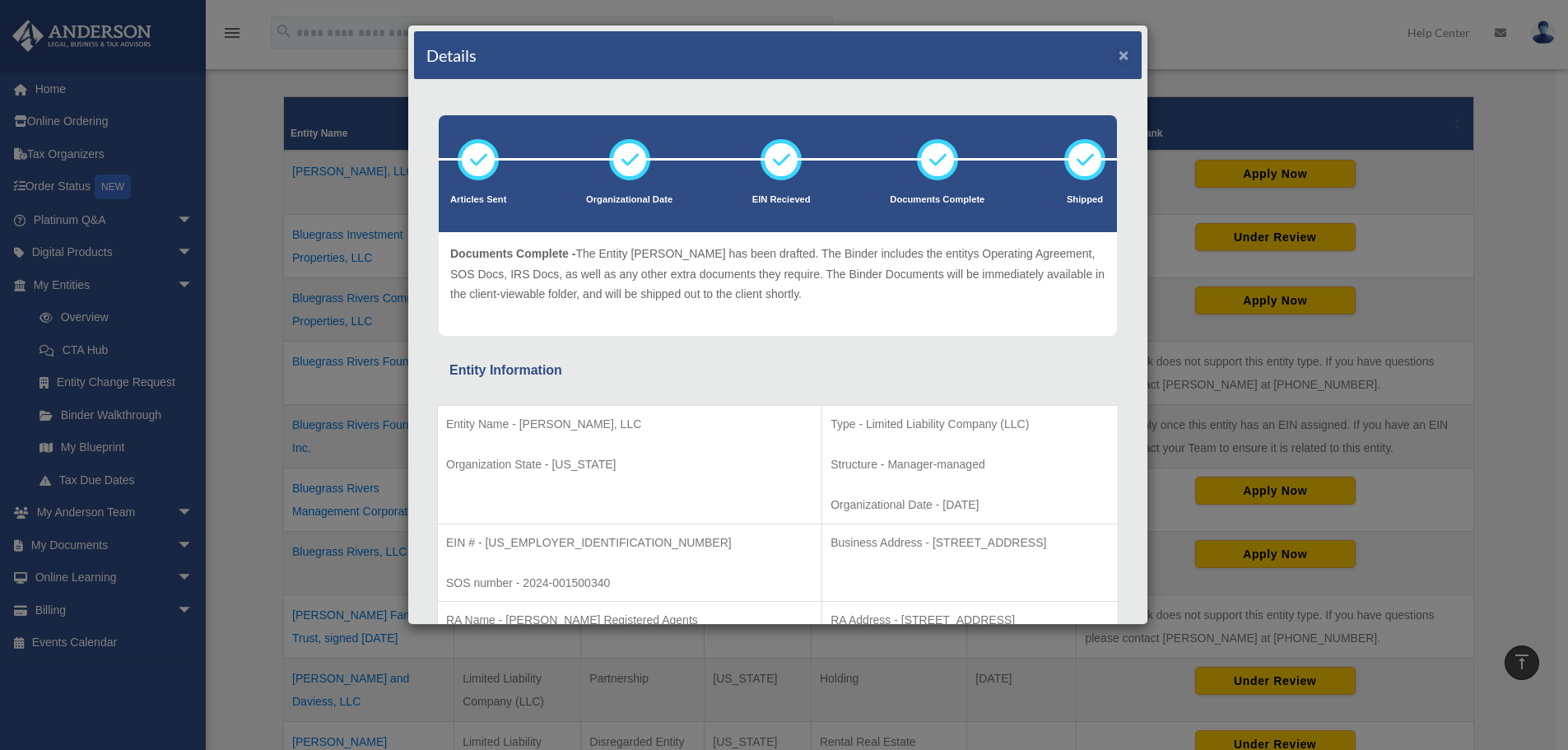
click at [1118, 53] on button "×" at bounding box center [1124, 54] width 11 height 17
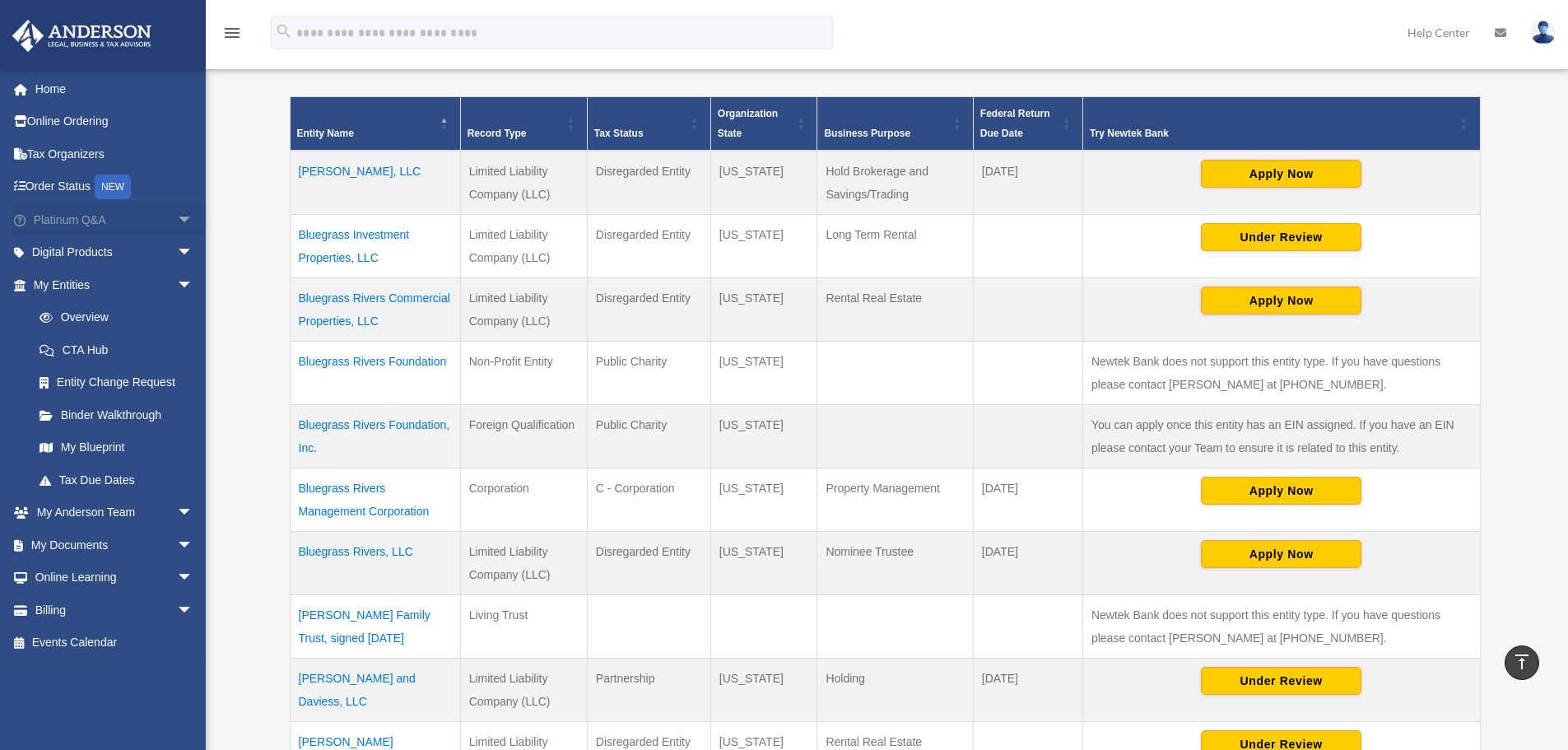
click at [177, 217] on span "arrow_drop_down" at bounding box center [193, 220] width 33 height 34
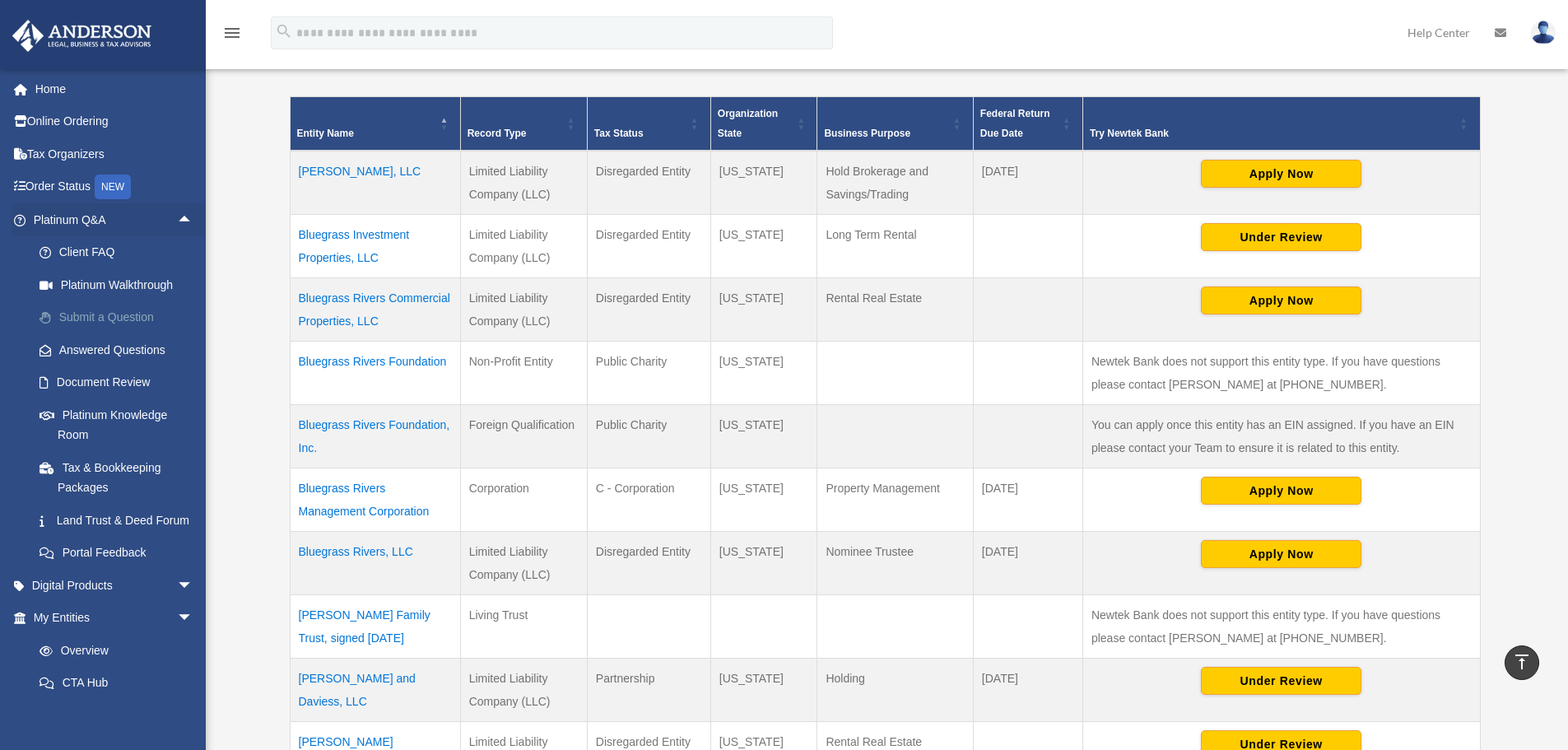
click at [79, 317] on link "Submit a Question" at bounding box center [120, 317] width 195 height 33
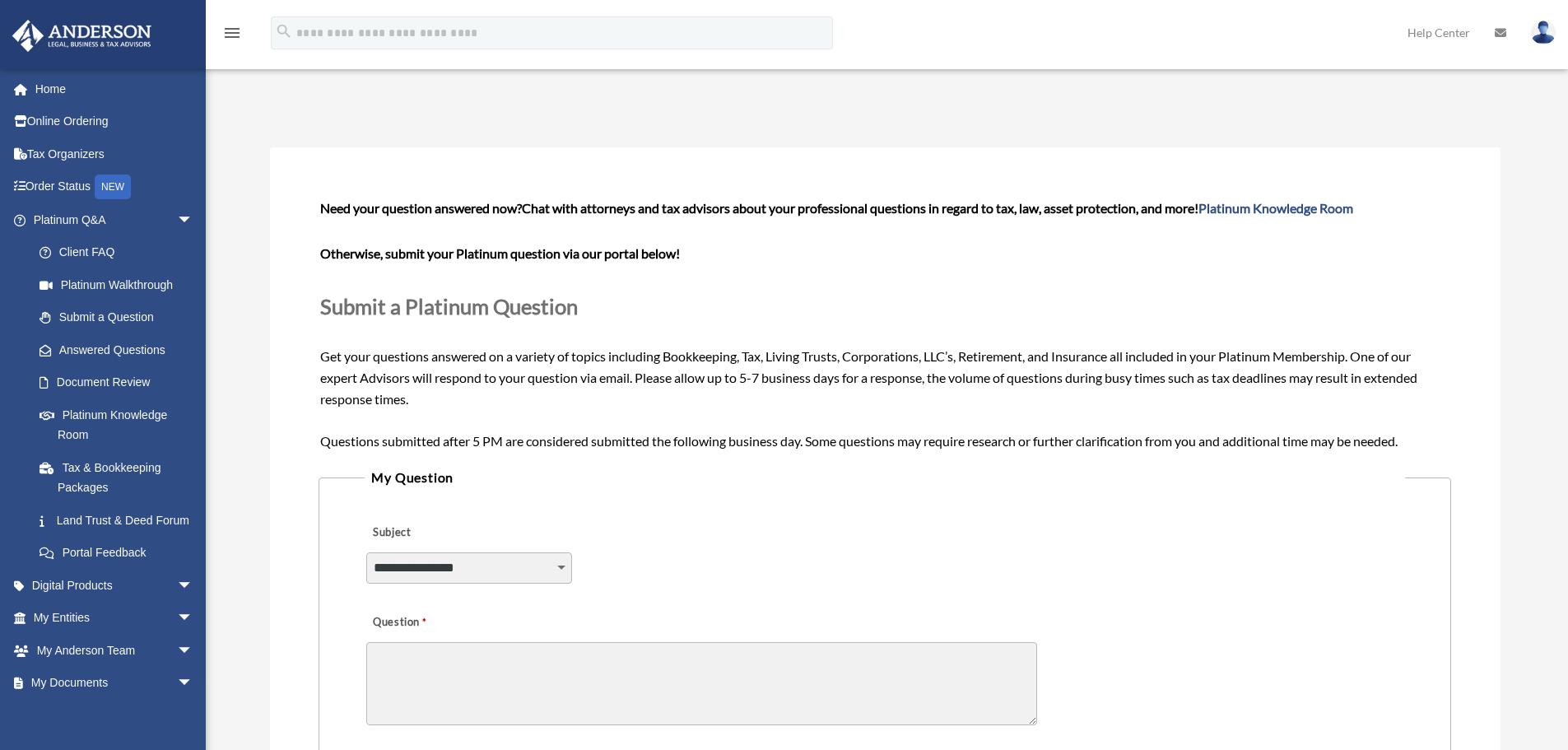
click at [559, 570] on select "**********" at bounding box center [469, 567] width 206 height 31
select select "******"
click at [367, 552] on select "**********" at bounding box center [469, 567] width 206 height 31
click at [461, 655] on textarea "Question" at bounding box center [702, 683] width 671 height 83
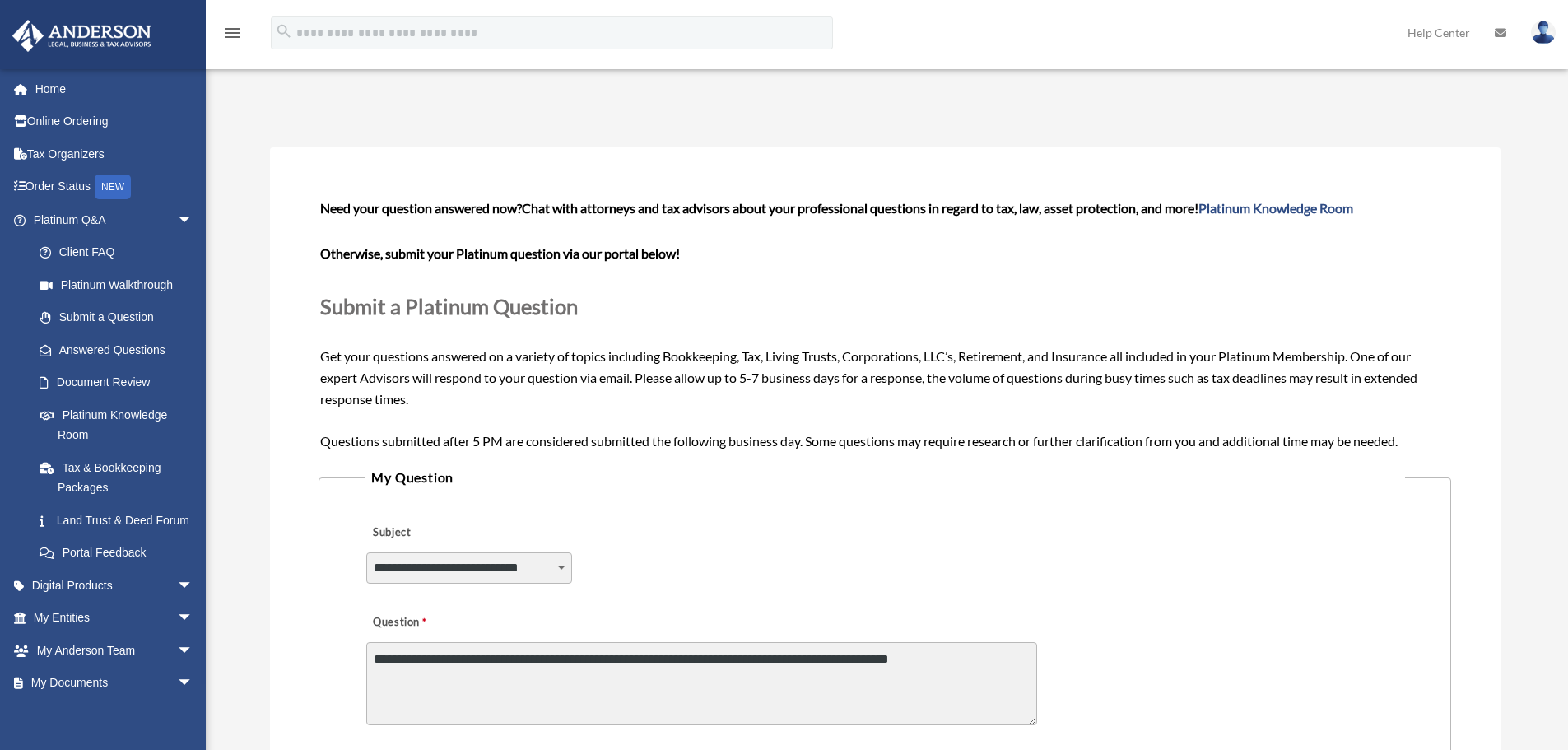
click at [527, 662] on textarea "**********" at bounding box center [702, 683] width 671 height 83
click at [833, 664] on textarea "**********" at bounding box center [702, 683] width 671 height 83
click at [990, 665] on textarea "**********" at bounding box center [702, 683] width 671 height 83
type textarea "**********"
